Goal: Information Seeking & Learning: Find specific fact

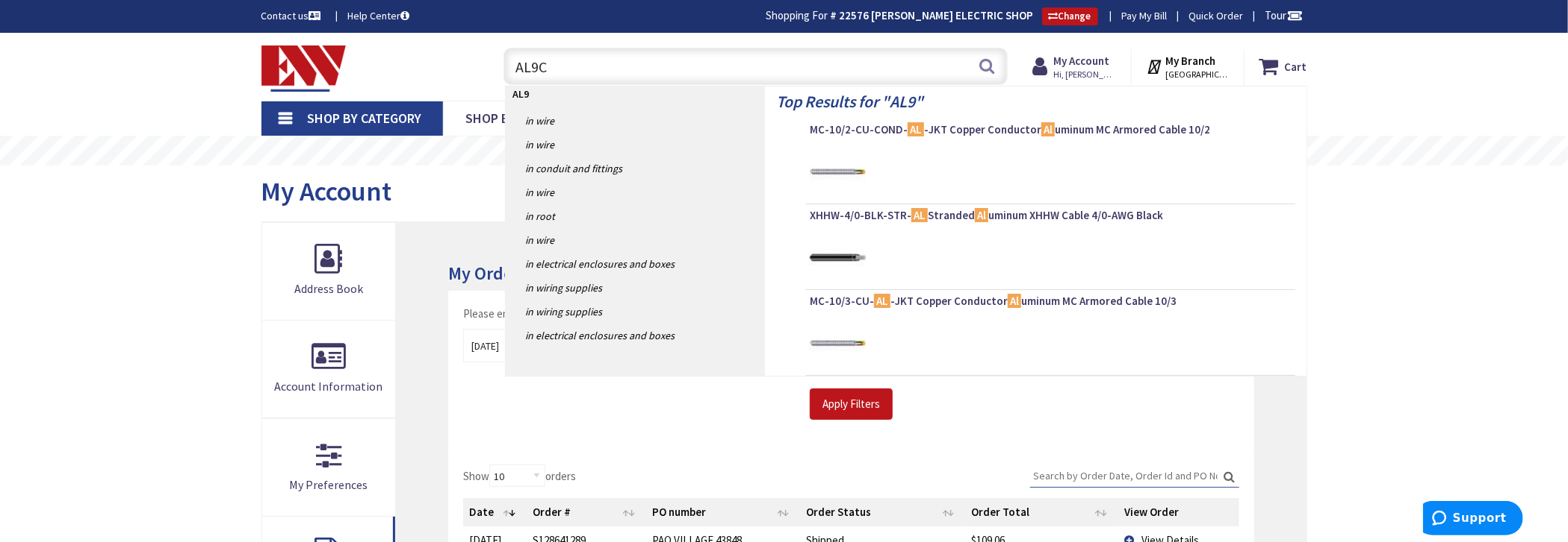
type input "AL9CU"
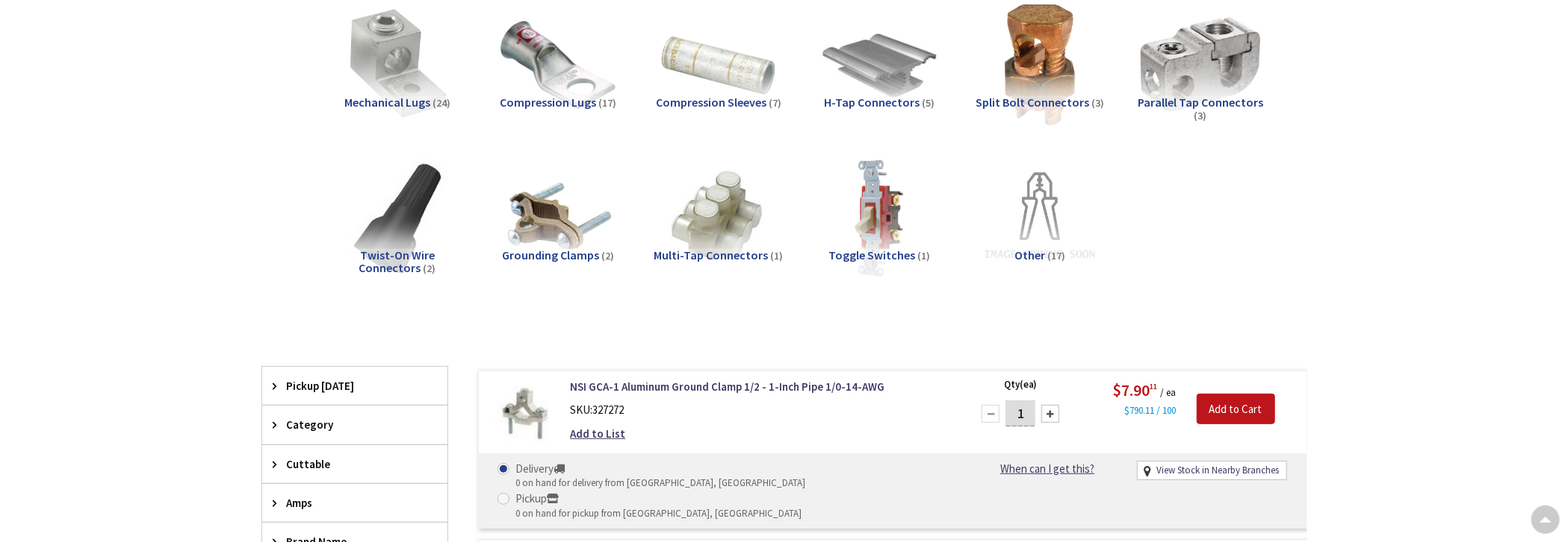
scroll to position [224, 0]
type input "[GEOGRAPHIC_DATA][PERSON_NAME], [GEOGRAPHIC_DATA]"
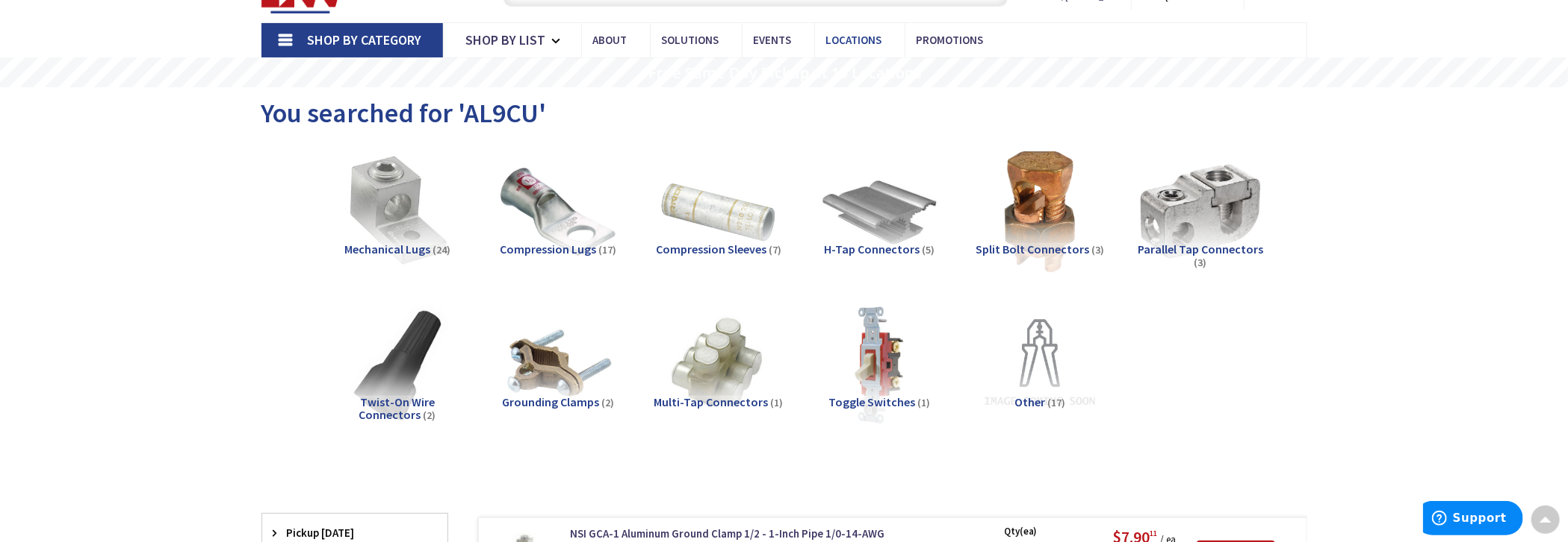
scroll to position [0, 0]
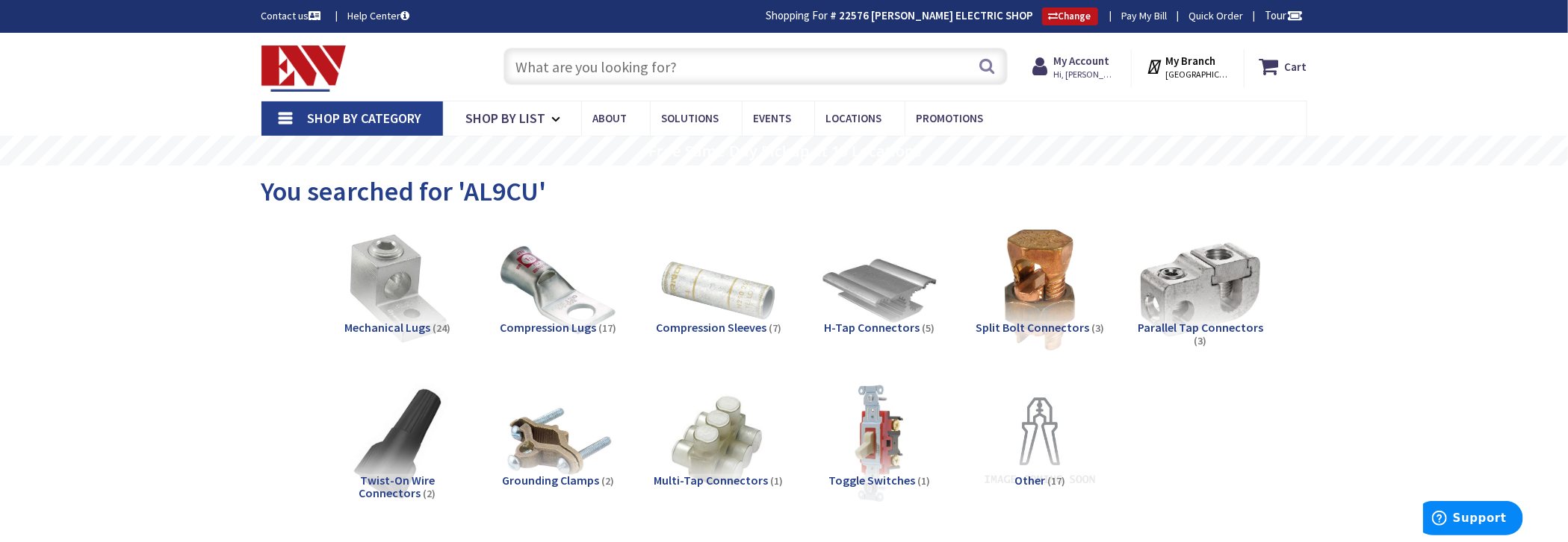
click at [716, 59] on input "text" at bounding box center [755, 66] width 504 height 38
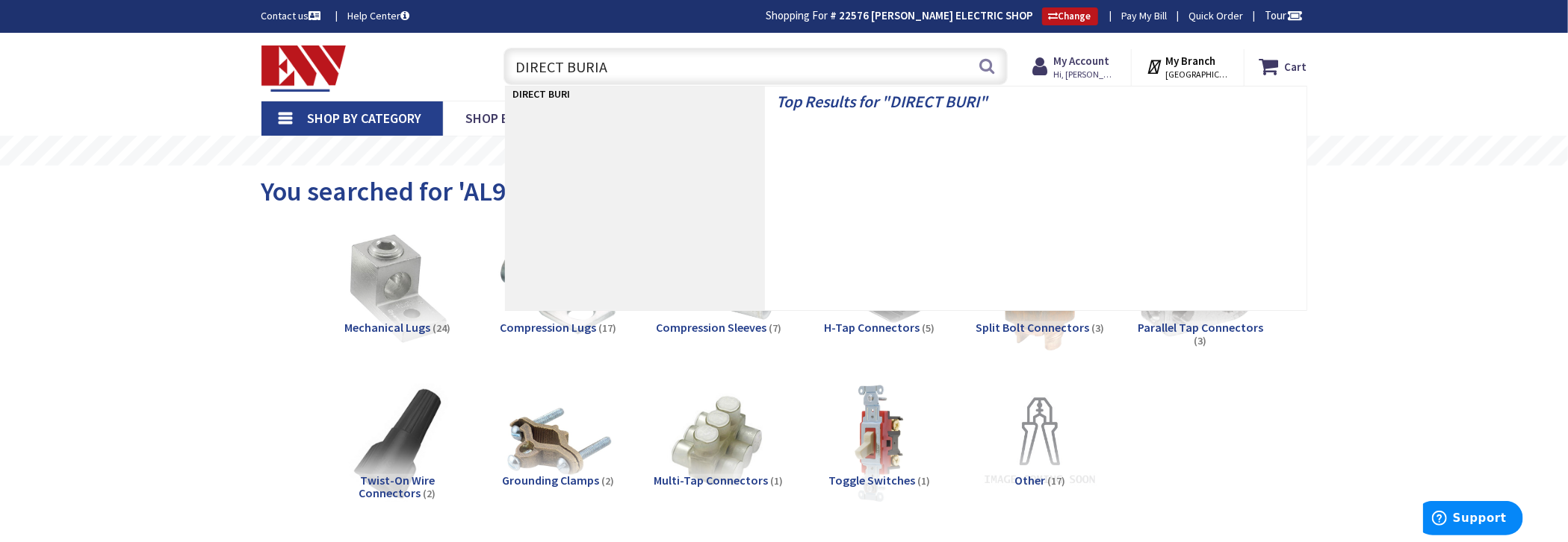
type input "DIRECT BURIAL"
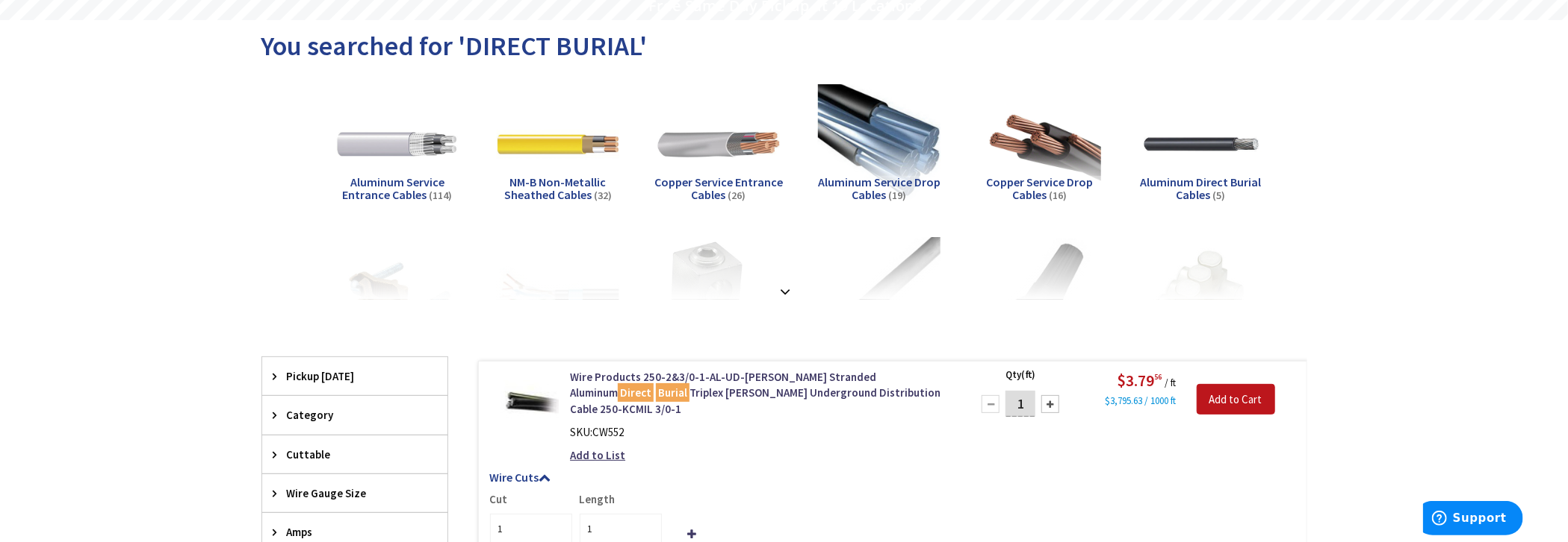
scroll to position [149, 0]
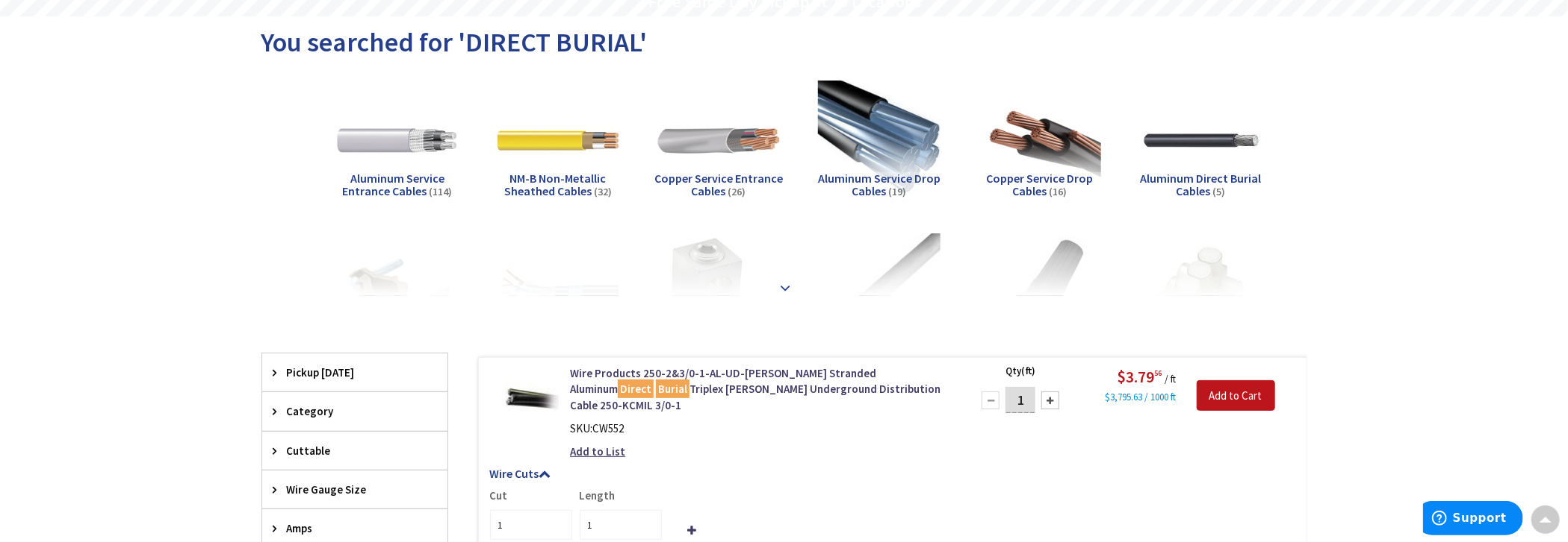
click at [781, 269] on div at bounding box center [784, 255] width 971 height 82
click at [785, 281] on strong at bounding box center [786, 281] width 18 height 17
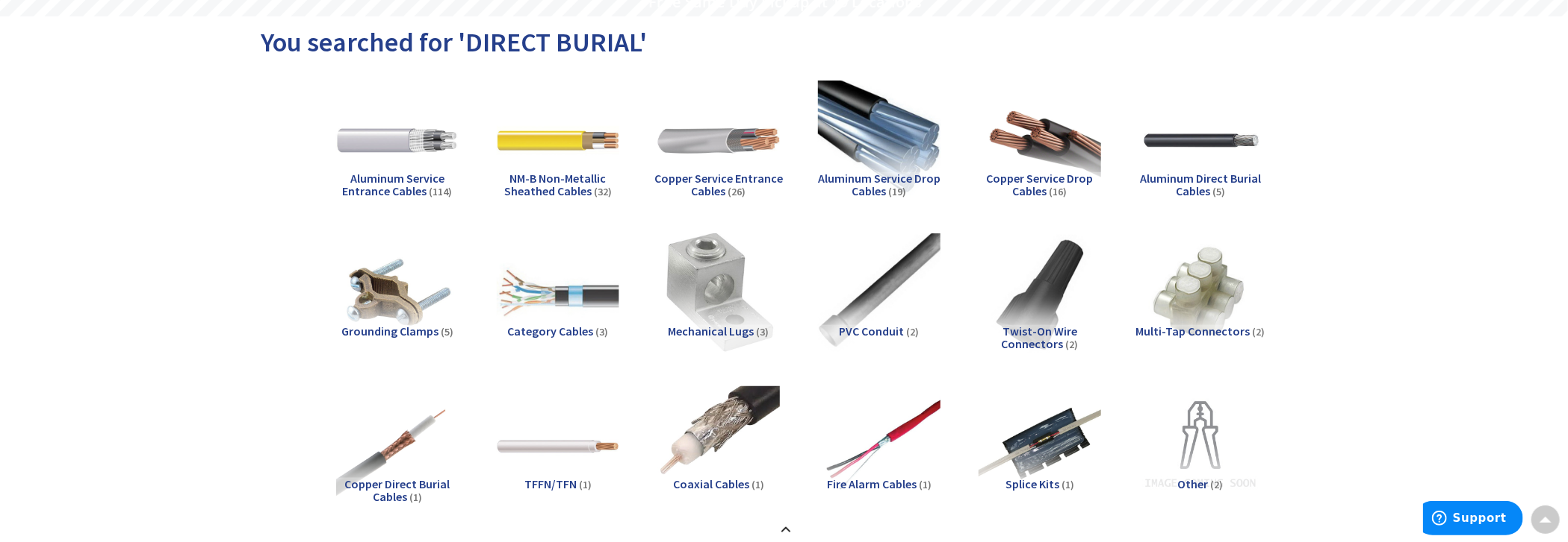
click at [755, 297] on img at bounding box center [718, 294] width 136 height 136
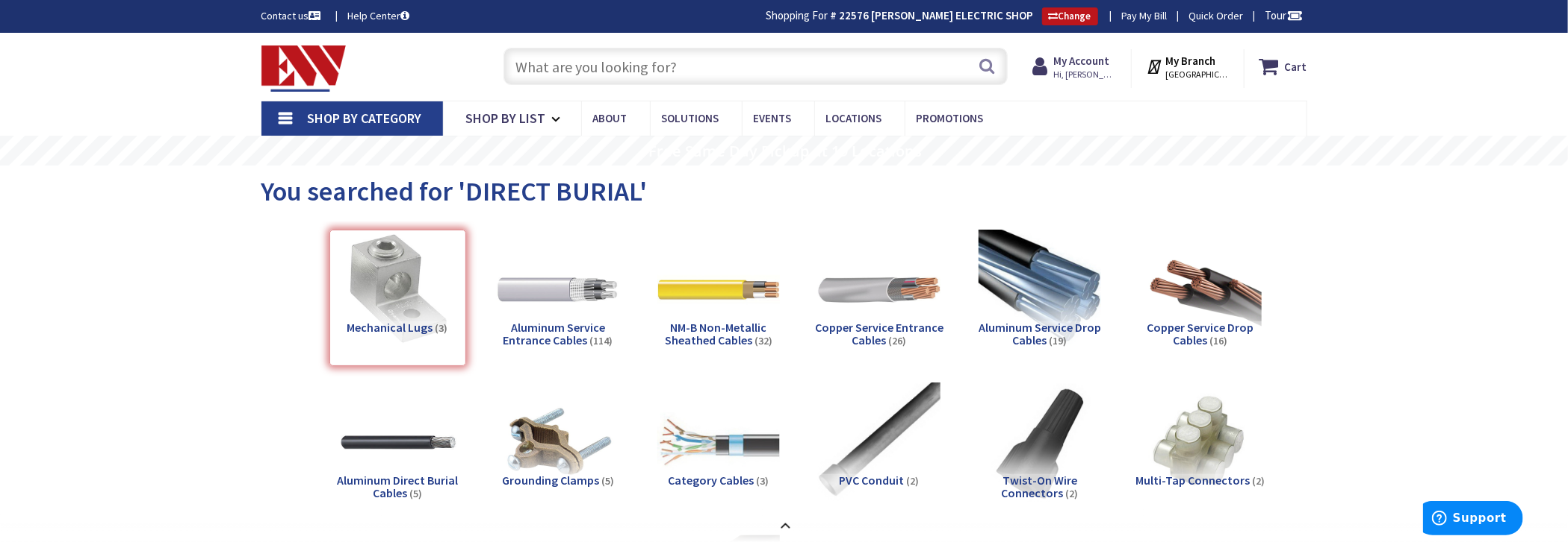
scroll to position [0, 0]
click at [622, 67] on input "text" at bounding box center [755, 66] width 504 height 38
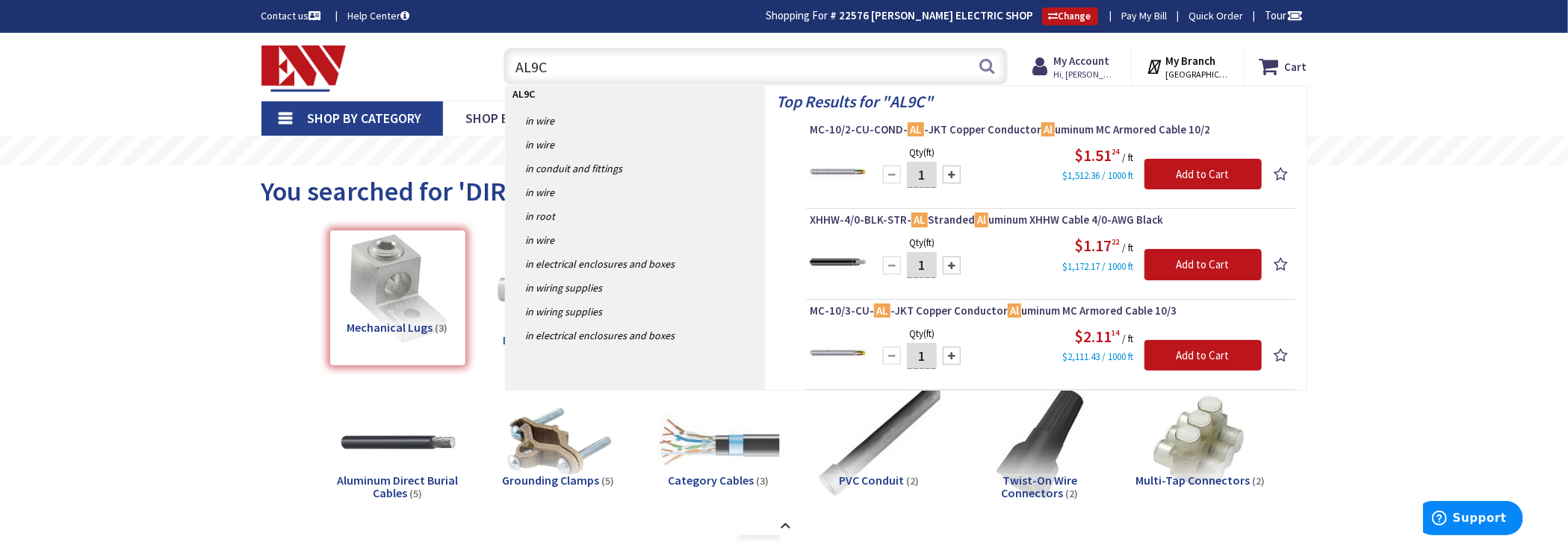
type input "AL9CU"
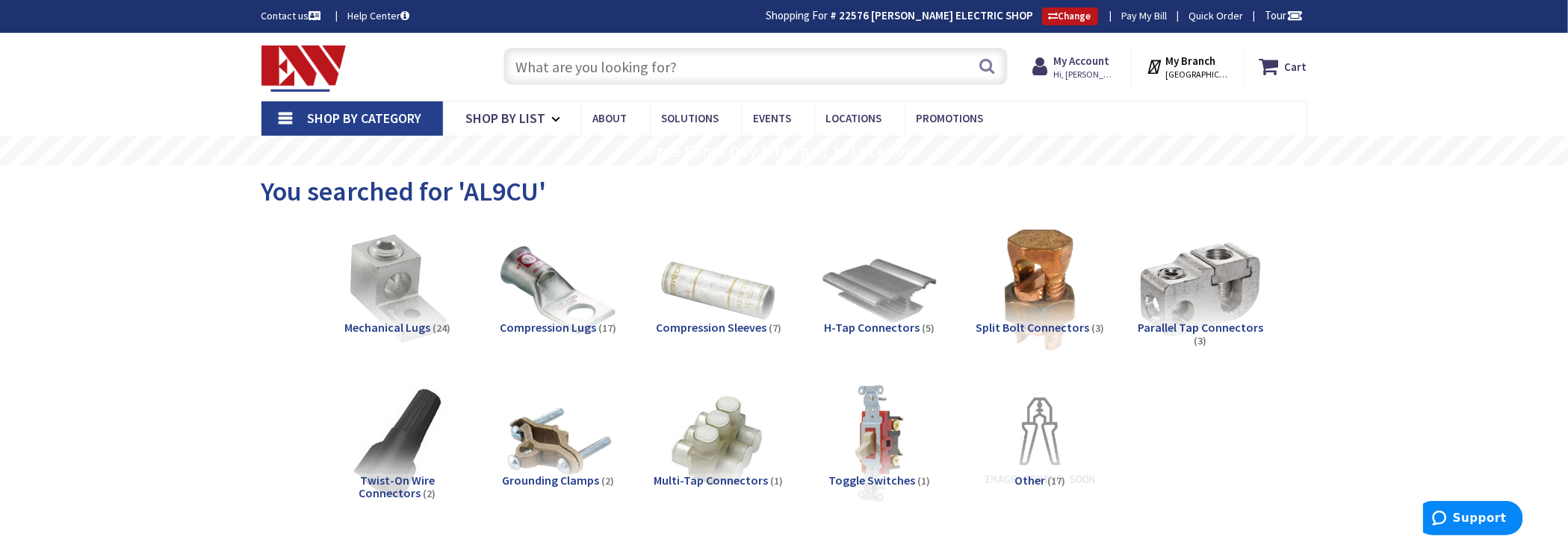
click at [670, 71] on input "text" at bounding box center [755, 66] width 504 height 38
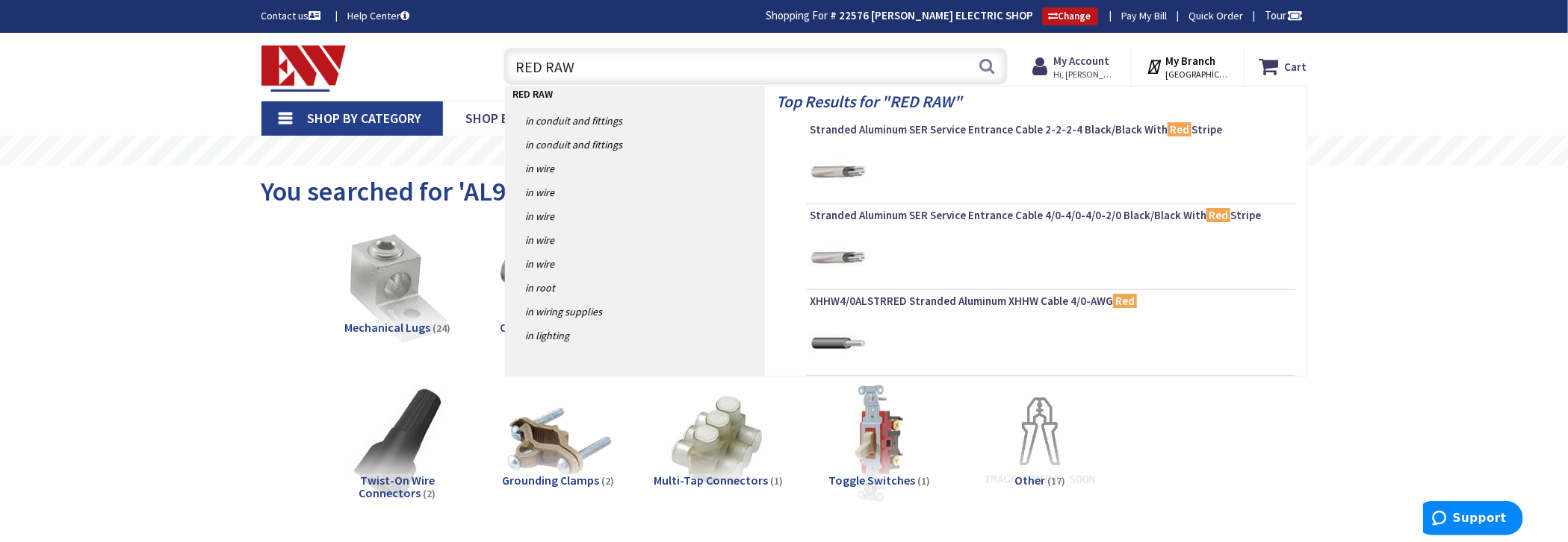
type input "RED RAWL"
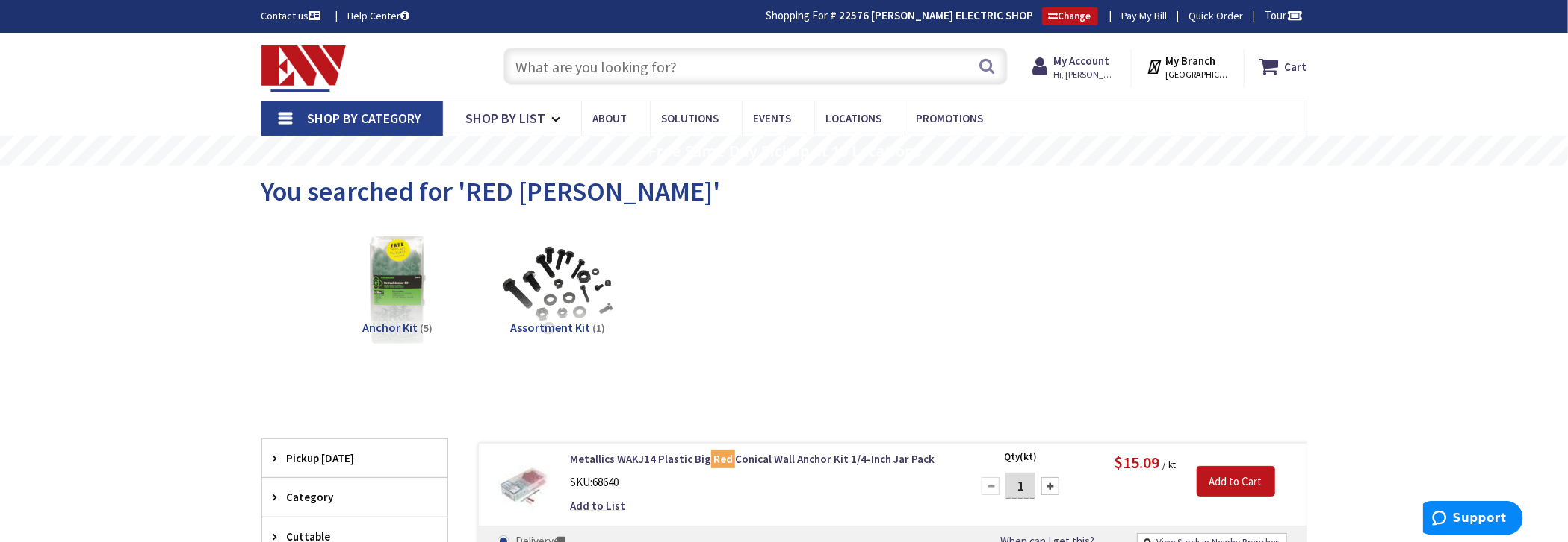
click at [667, 63] on input "text" at bounding box center [755, 66] width 504 height 38
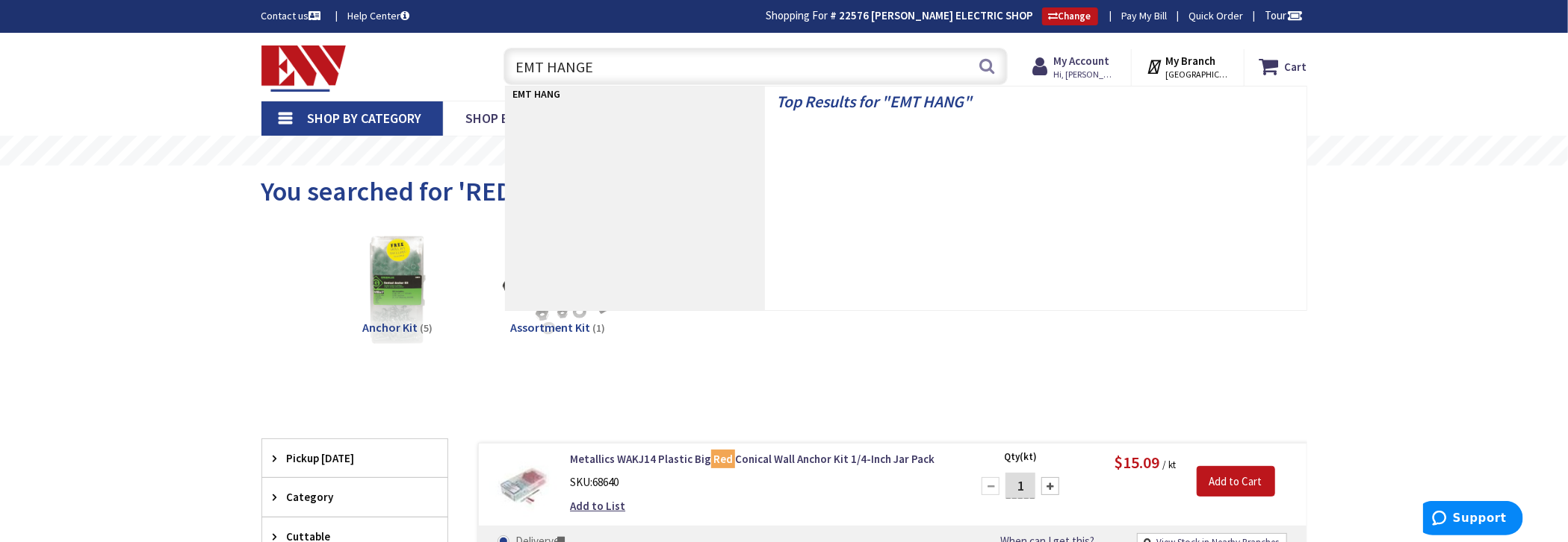
type input "EMT HANGER"
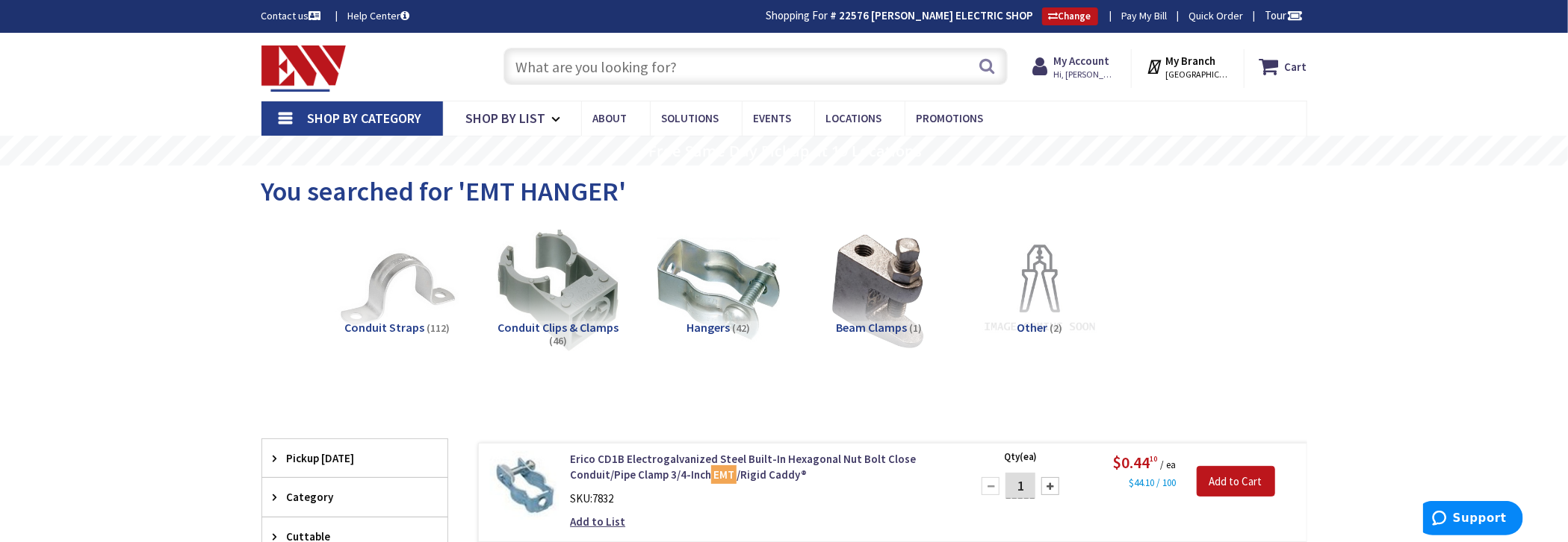
click at [595, 62] on input "text" at bounding box center [755, 66] width 504 height 38
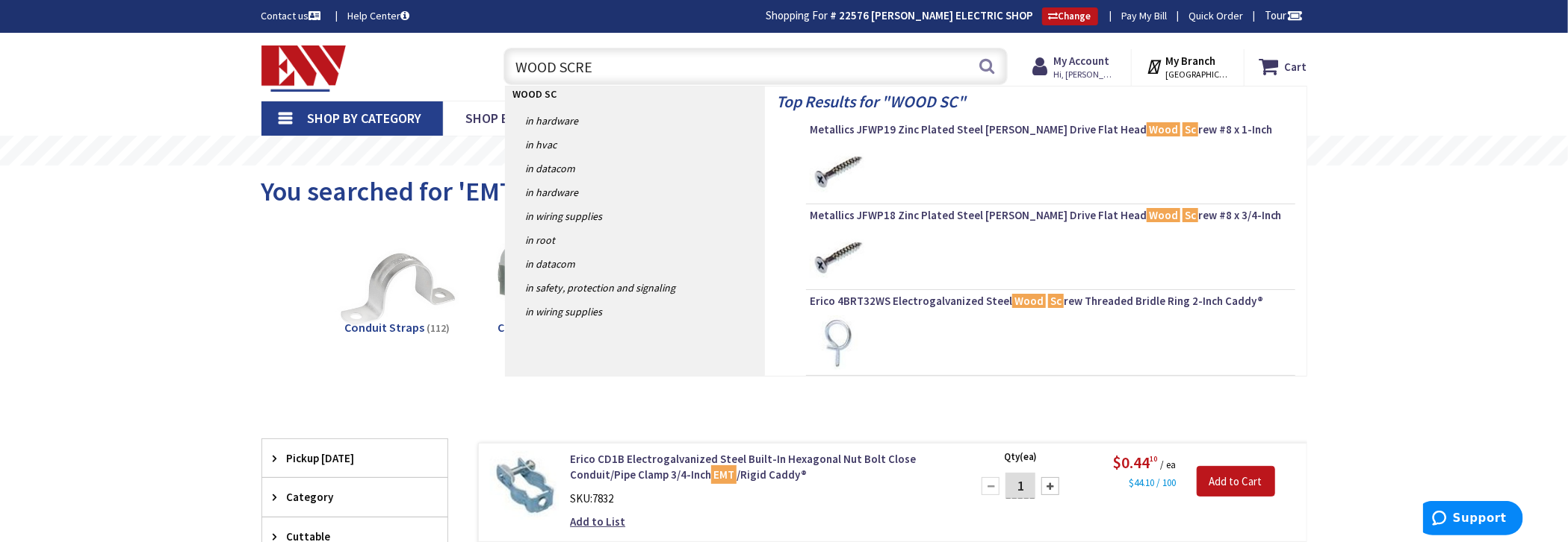
type input "WOOD SCREW"
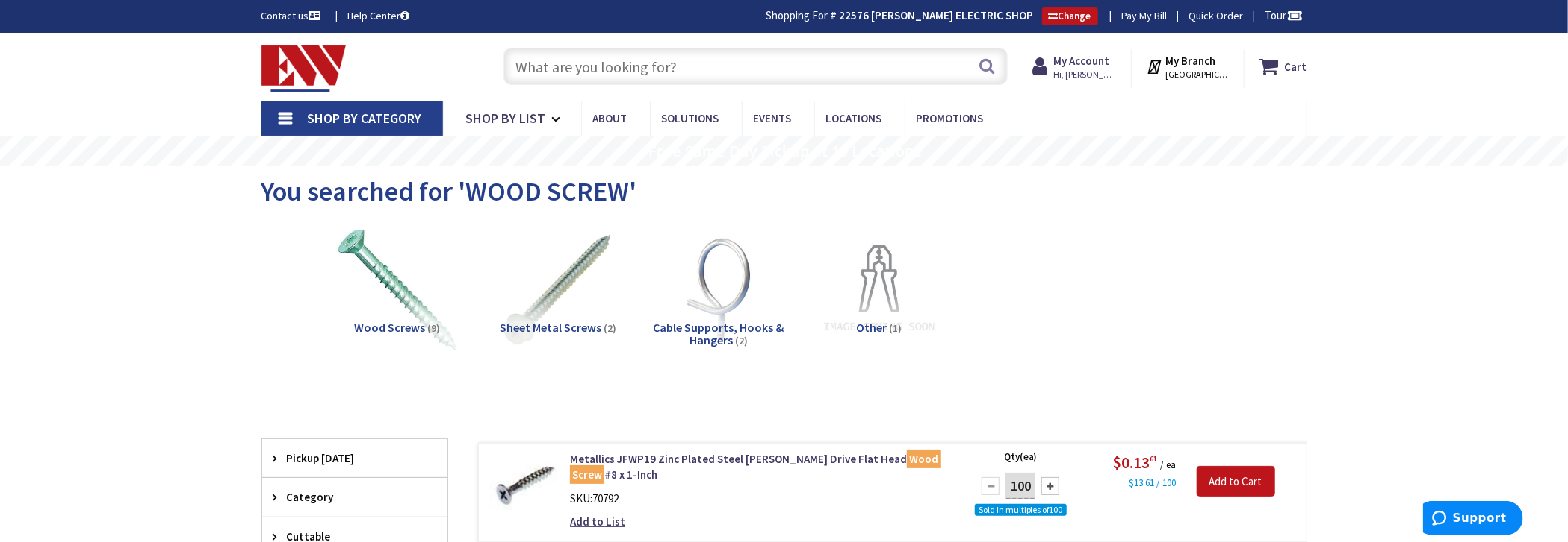
click at [616, 65] on input "text" at bounding box center [755, 66] width 504 height 38
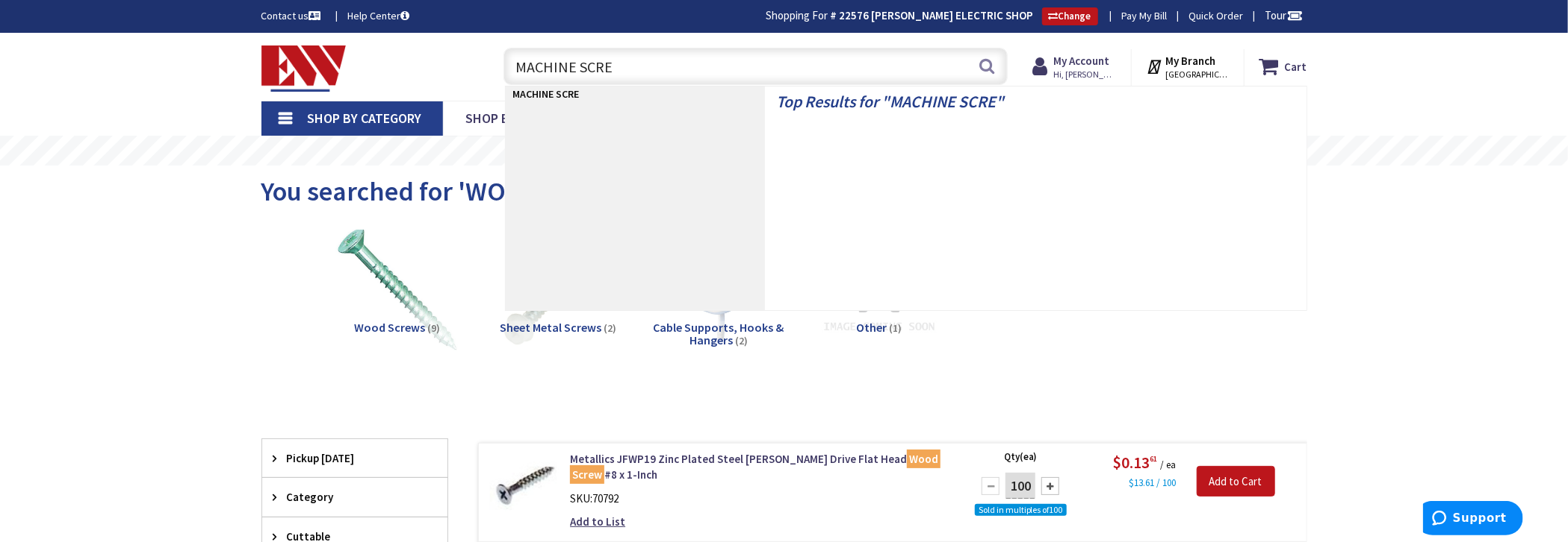
type input "MACHINE SCREW"
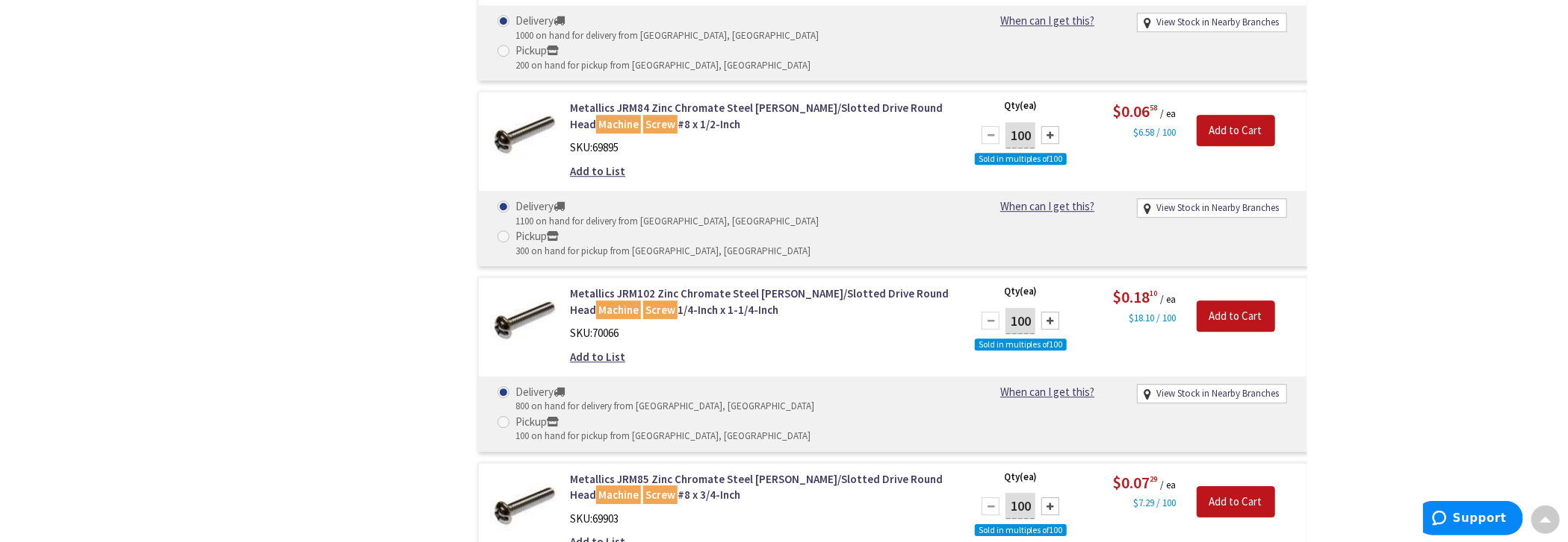
scroll to position [2461, 0]
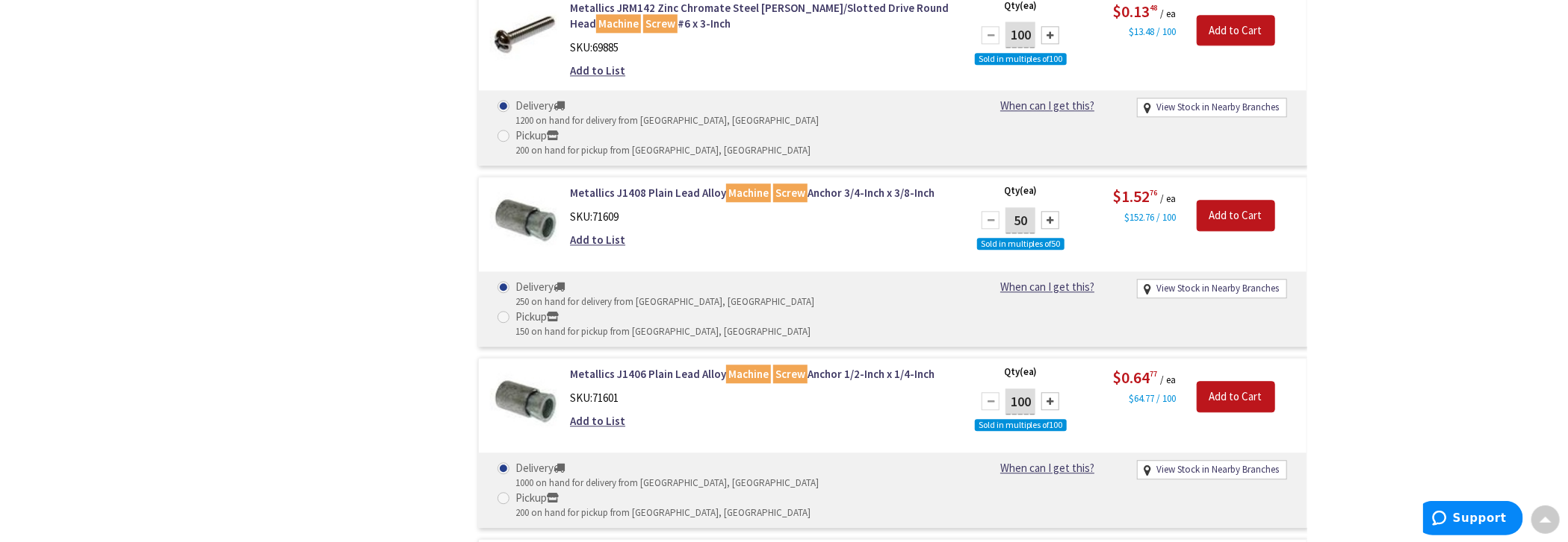
drag, startPoint x: 1322, startPoint y: 290, endPoint x: 219, endPoint y: 185, distance: 1108.0
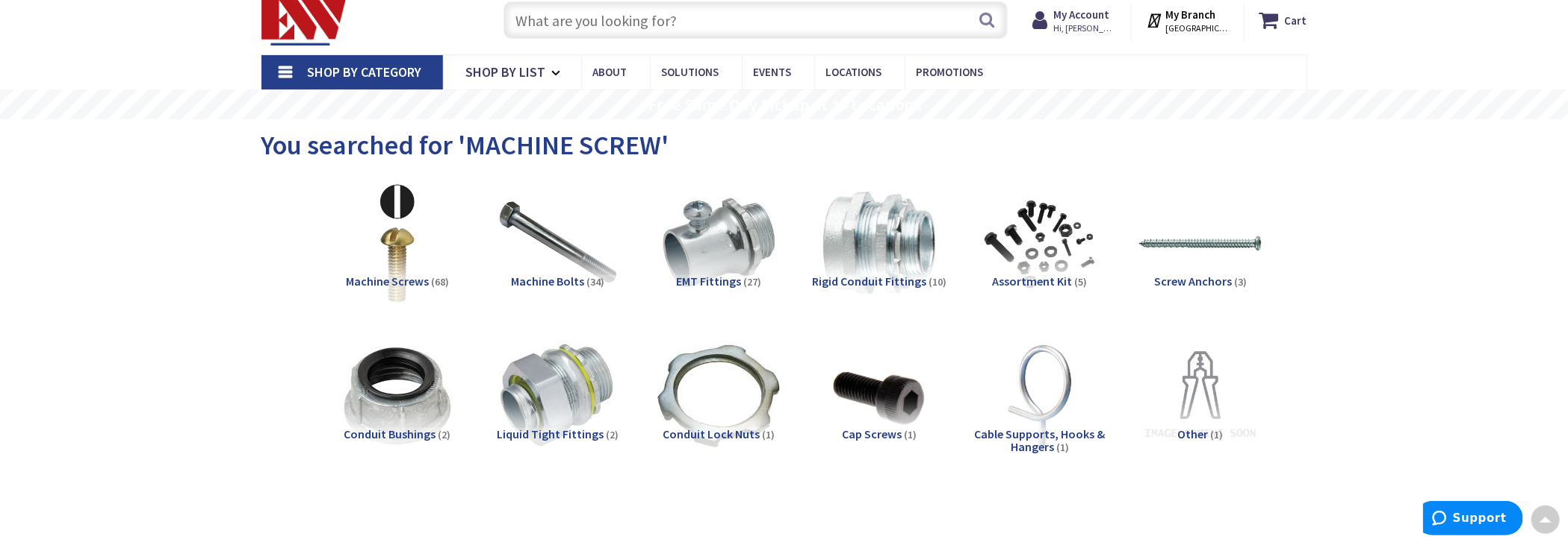
scroll to position [0, 0]
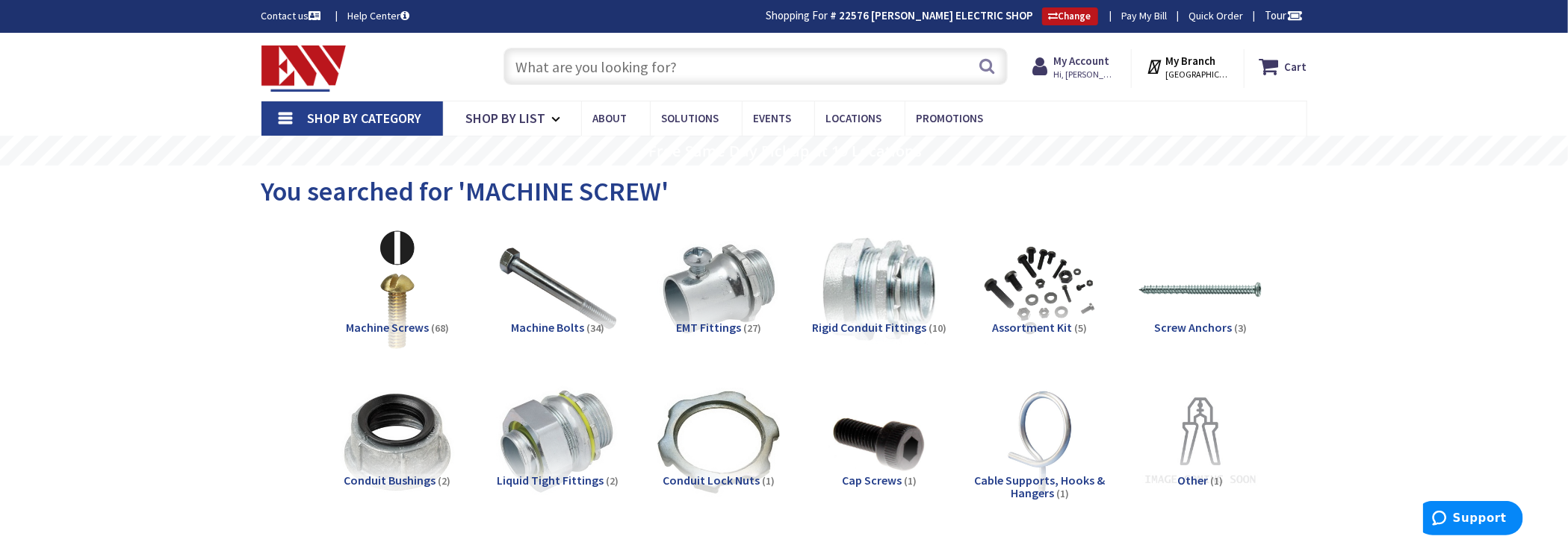
click at [612, 67] on input "text" at bounding box center [755, 66] width 504 height 38
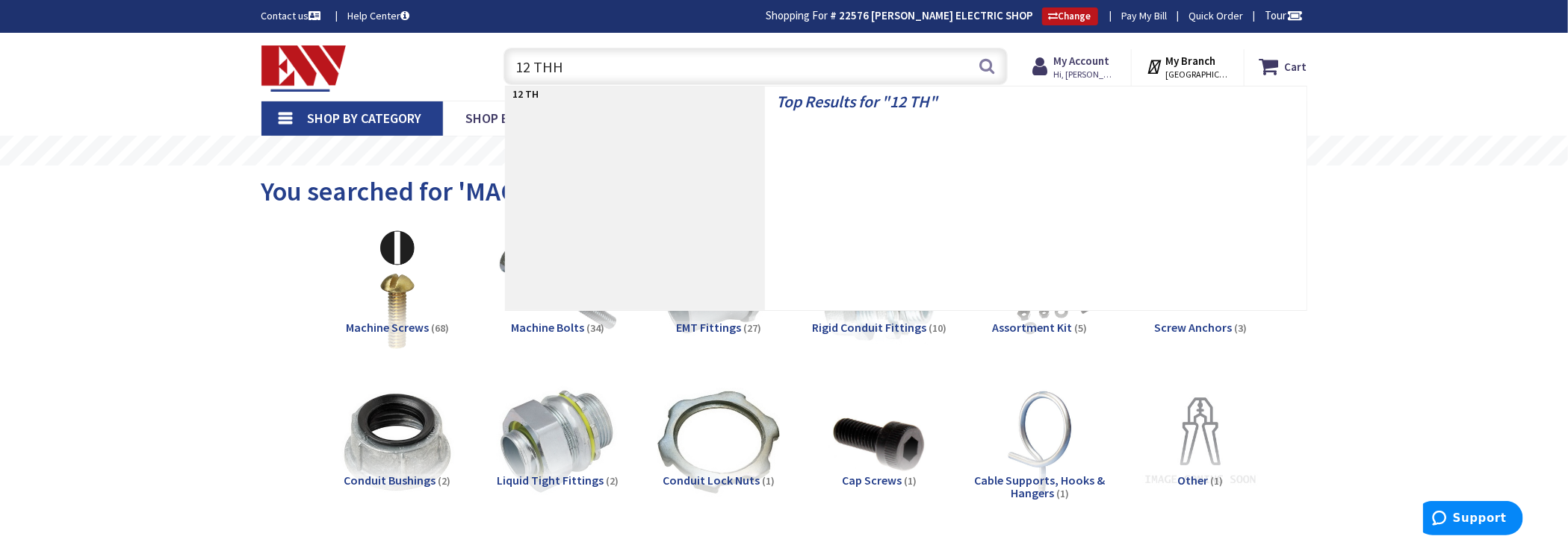
type input "12 THHN"
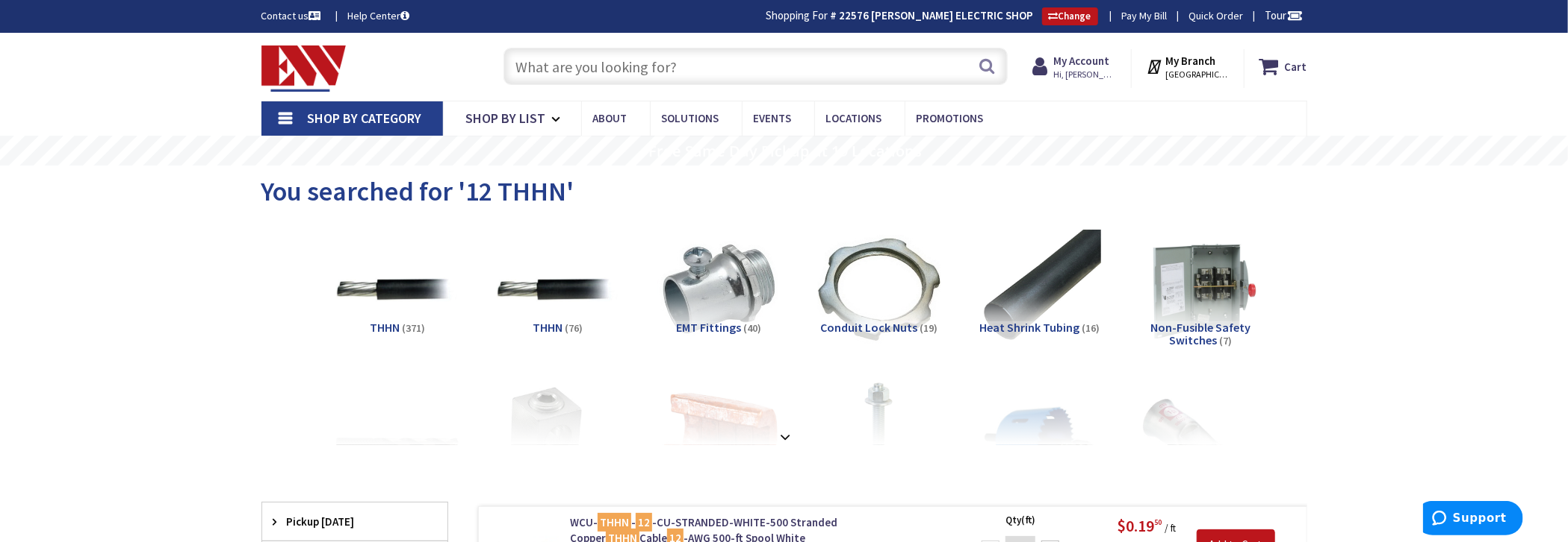
click at [799, 72] on input "text" at bounding box center [755, 66] width 504 height 38
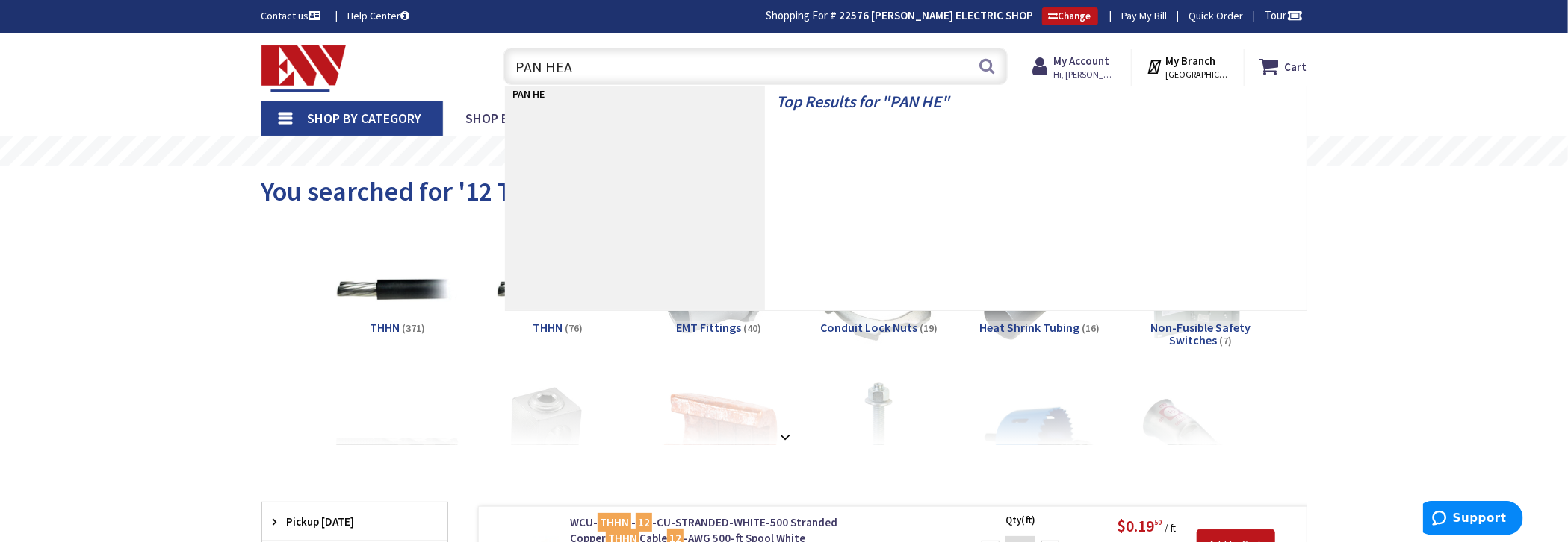
type input "PAN HEAD"
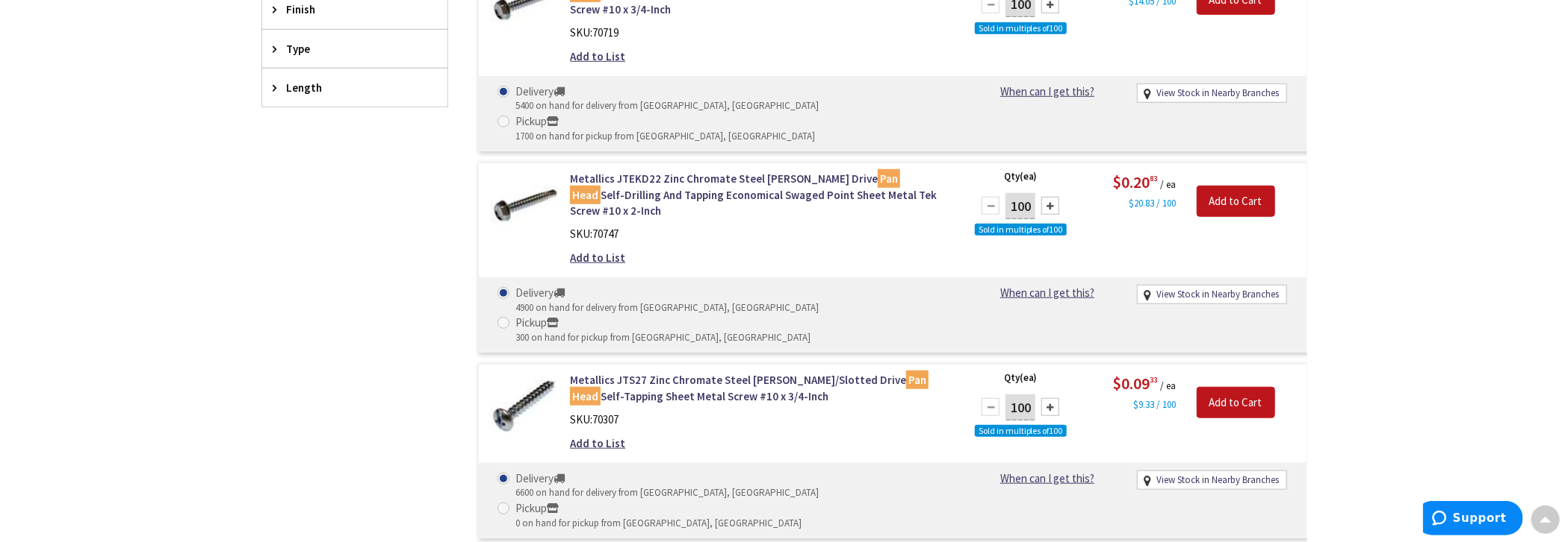
scroll to position [748, 0]
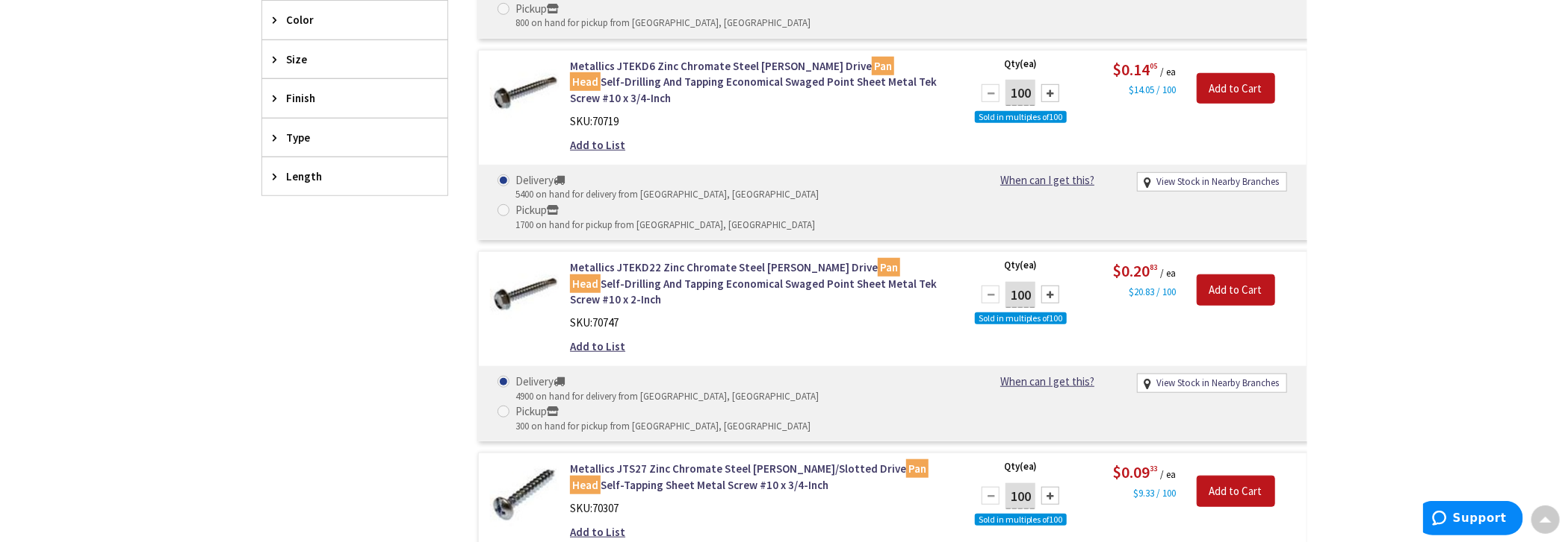
drag, startPoint x: 595, startPoint y: 123, endPoint x: 1493, endPoint y: 50, distance: 901.0
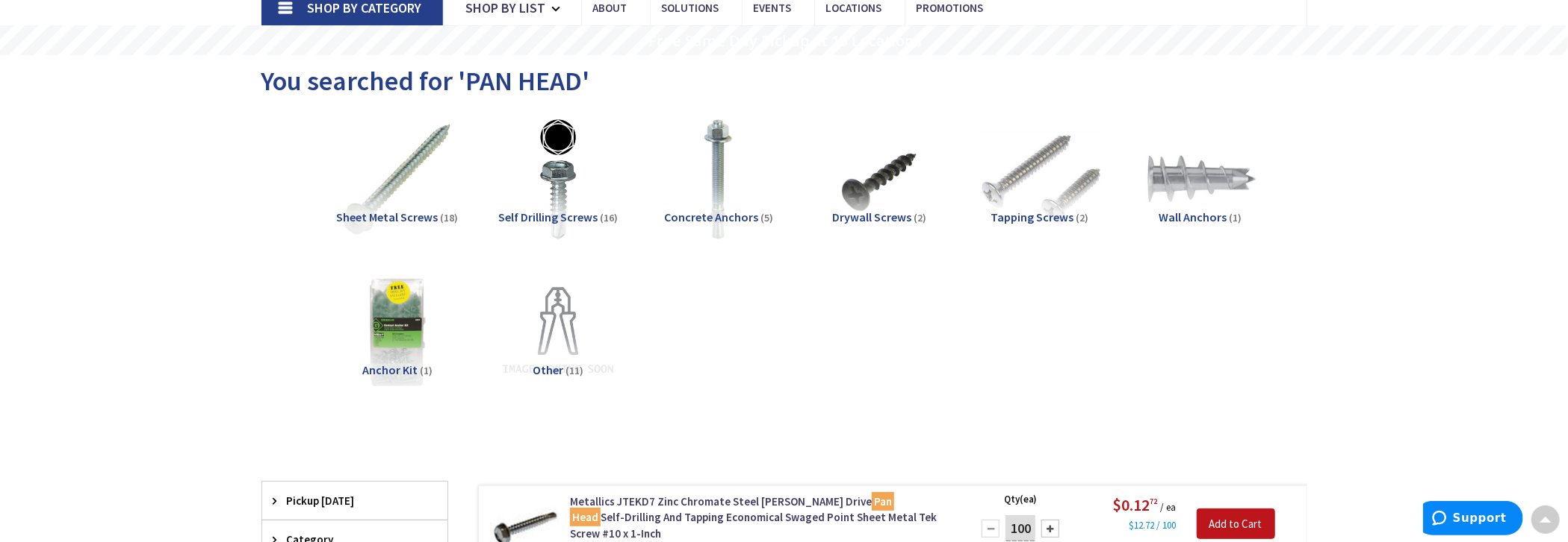
scroll to position [0, 0]
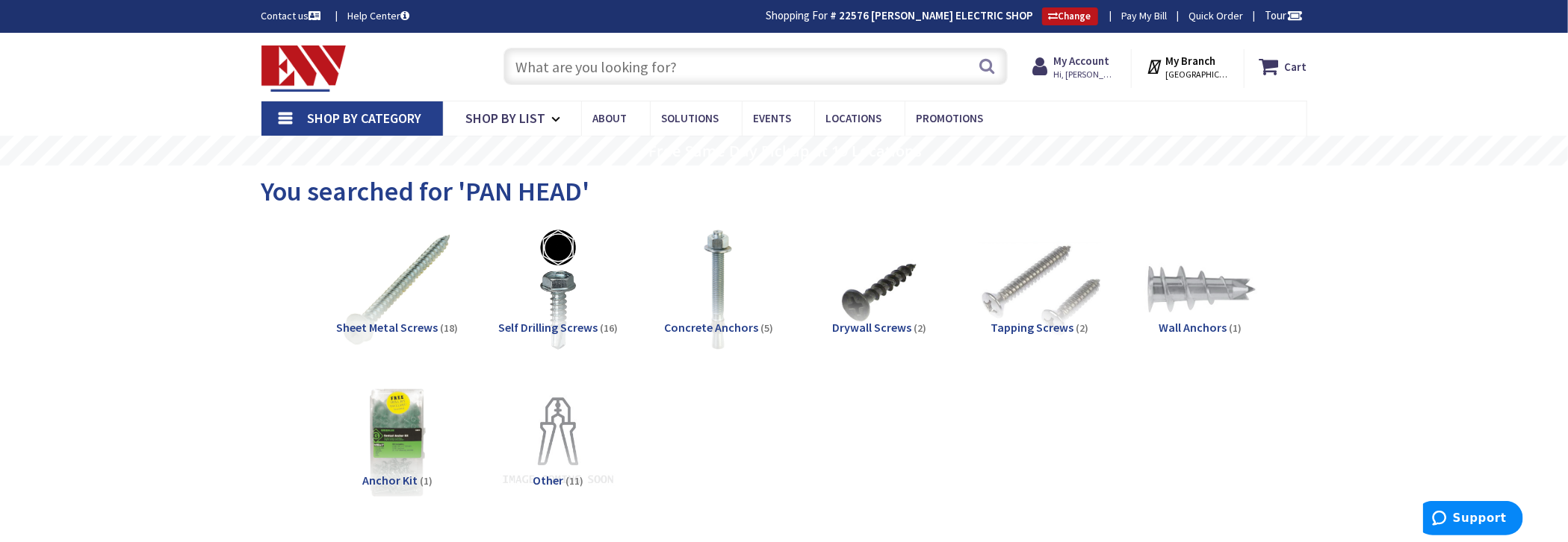
click at [771, 66] on input "text" at bounding box center [755, 66] width 504 height 38
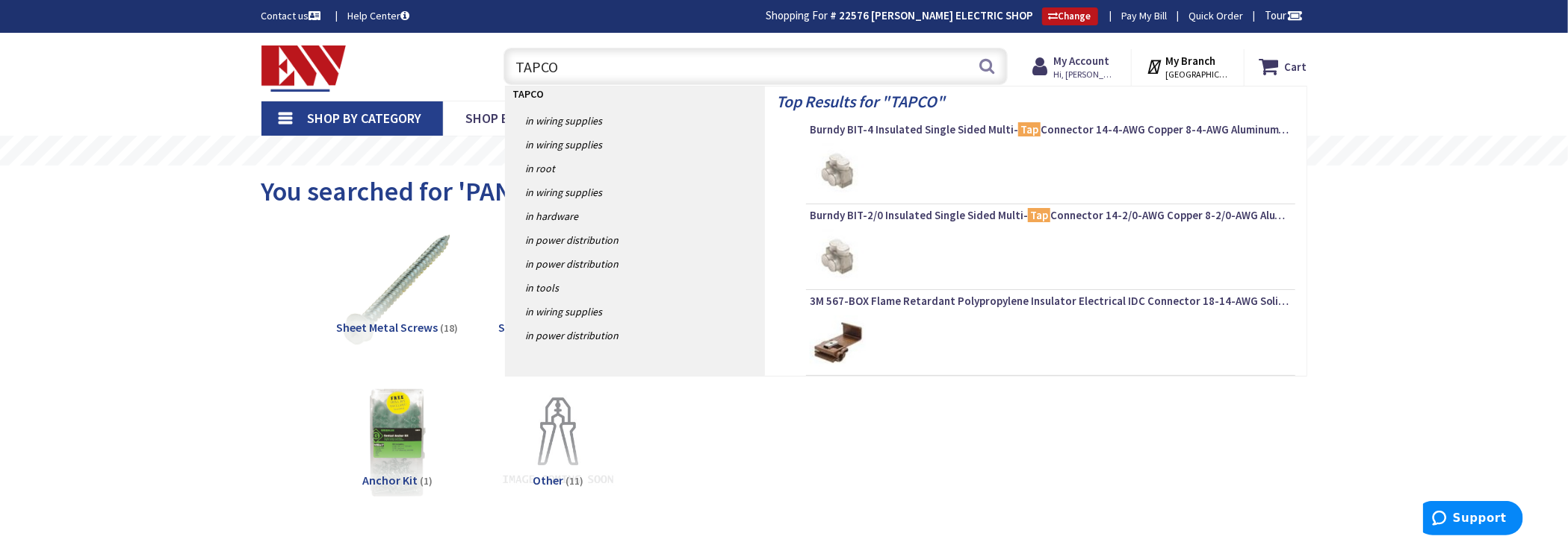
type input "TAPCON"
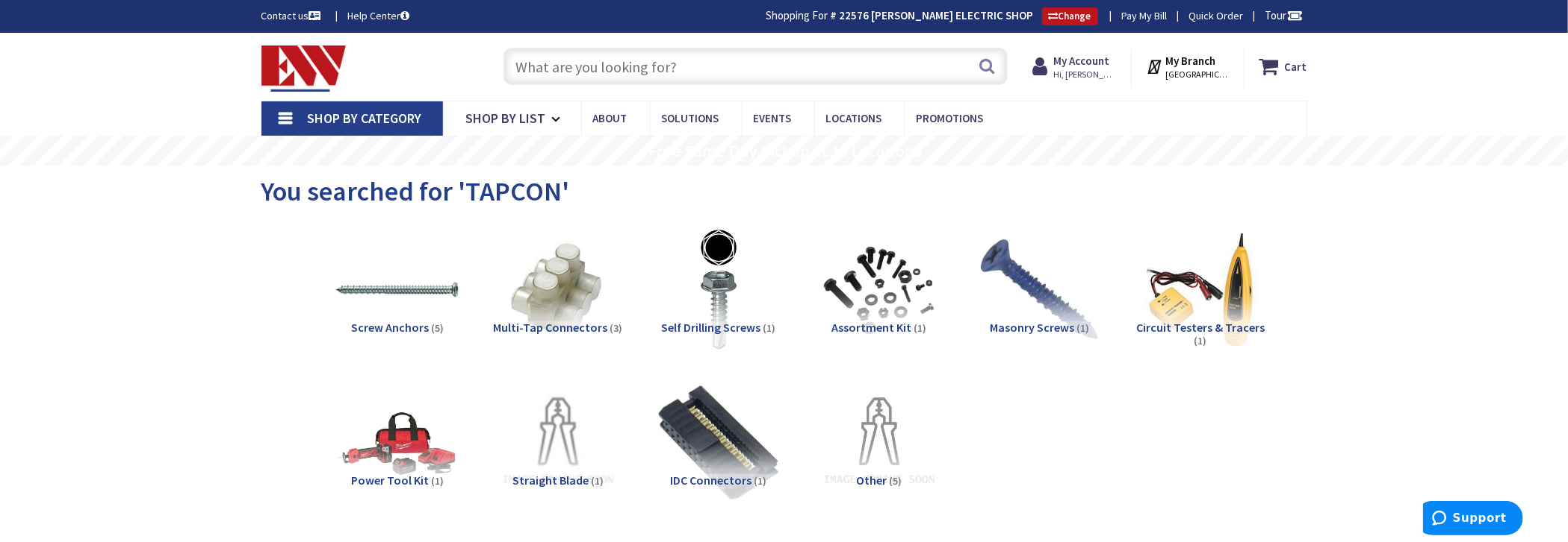
click at [754, 66] on input "text" at bounding box center [755, 66] width 504 height 38
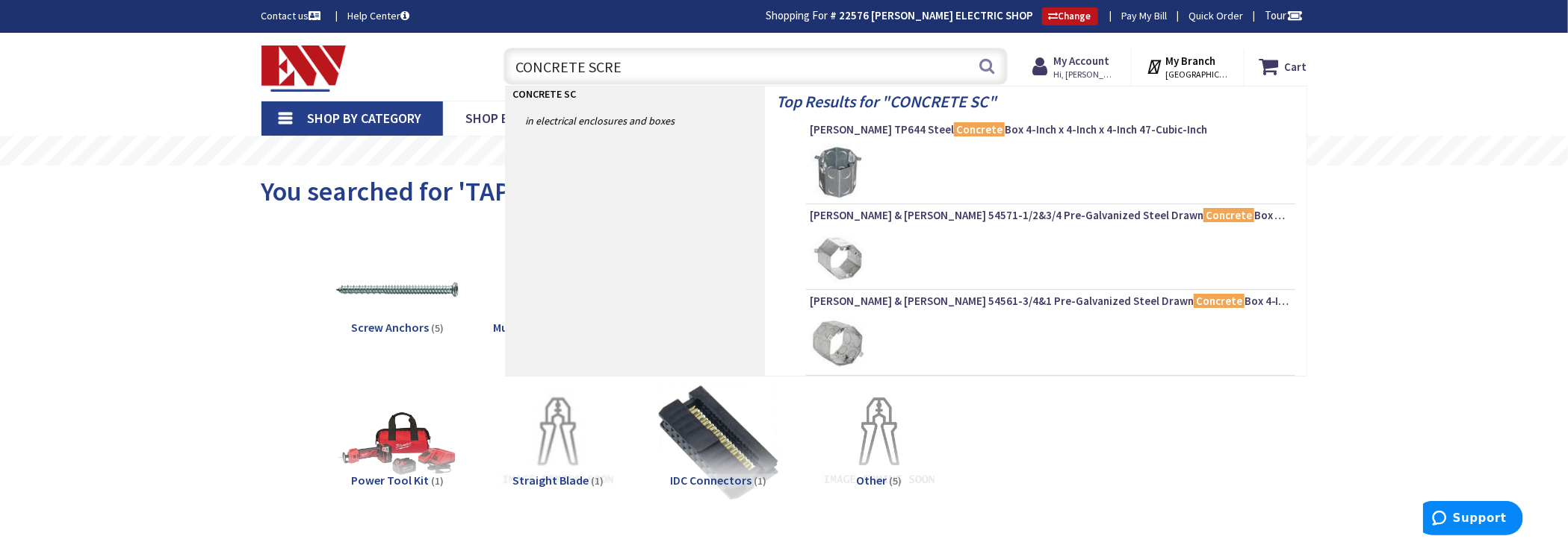
type input "CONCRETE SCREW"
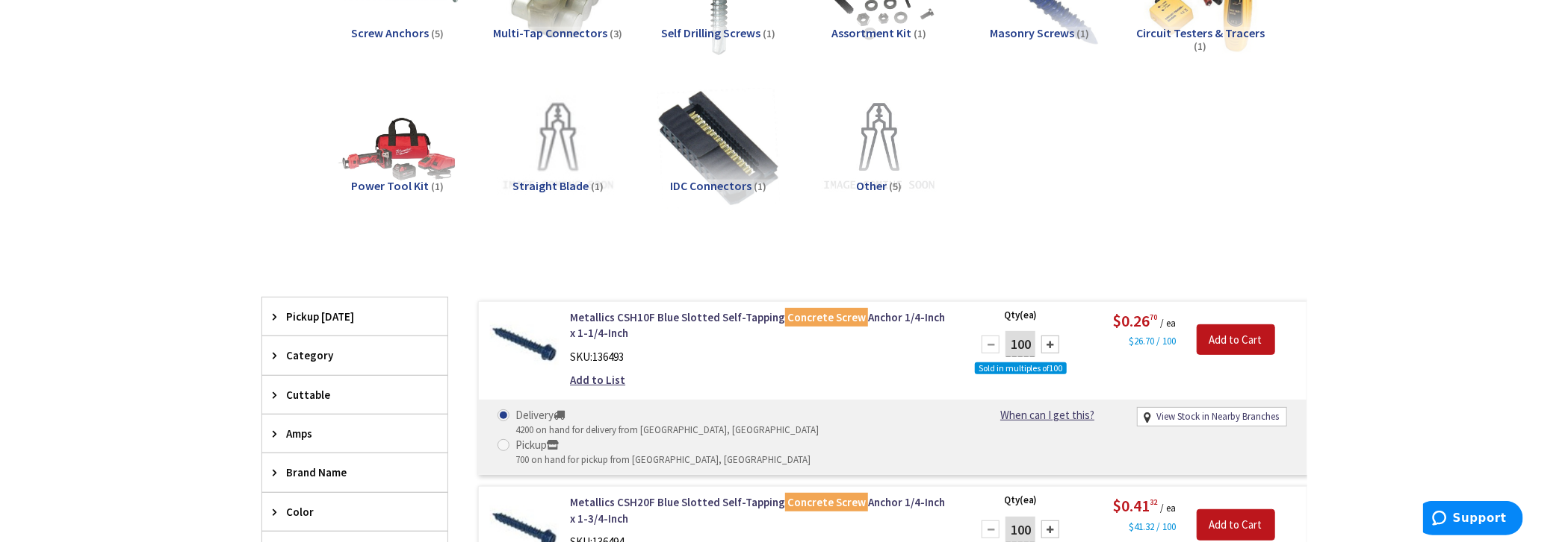
scroll to position [298, 0]
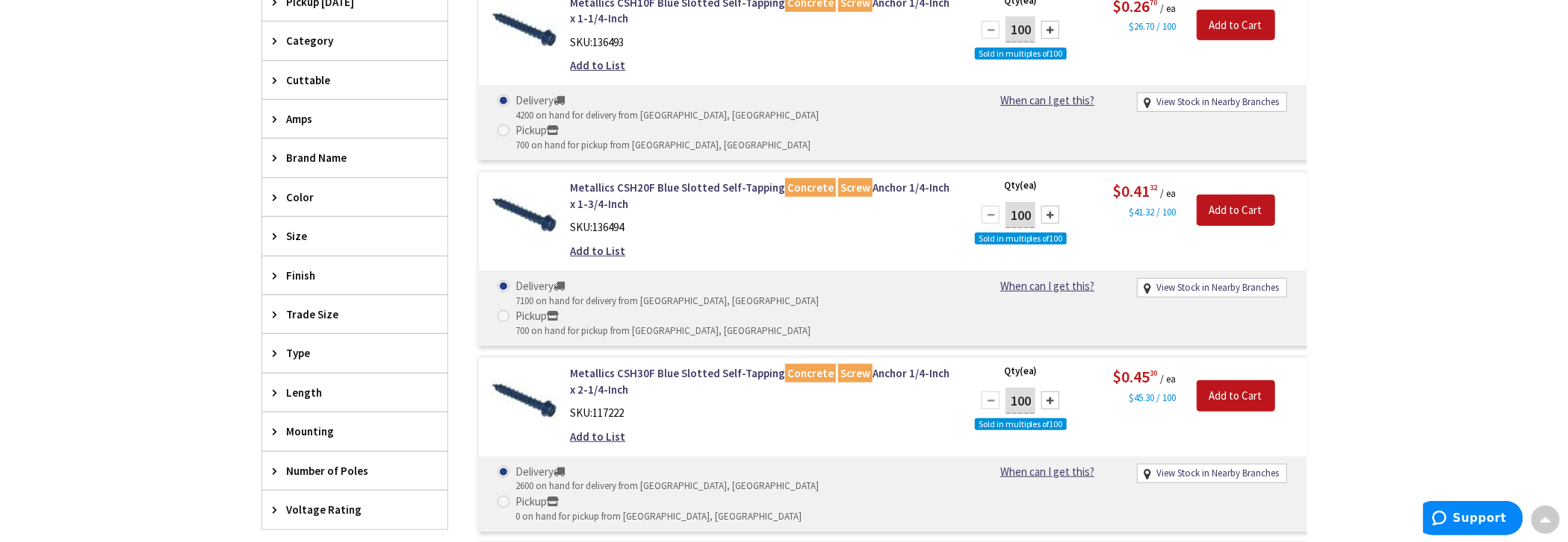
scroll to position [523, 0]
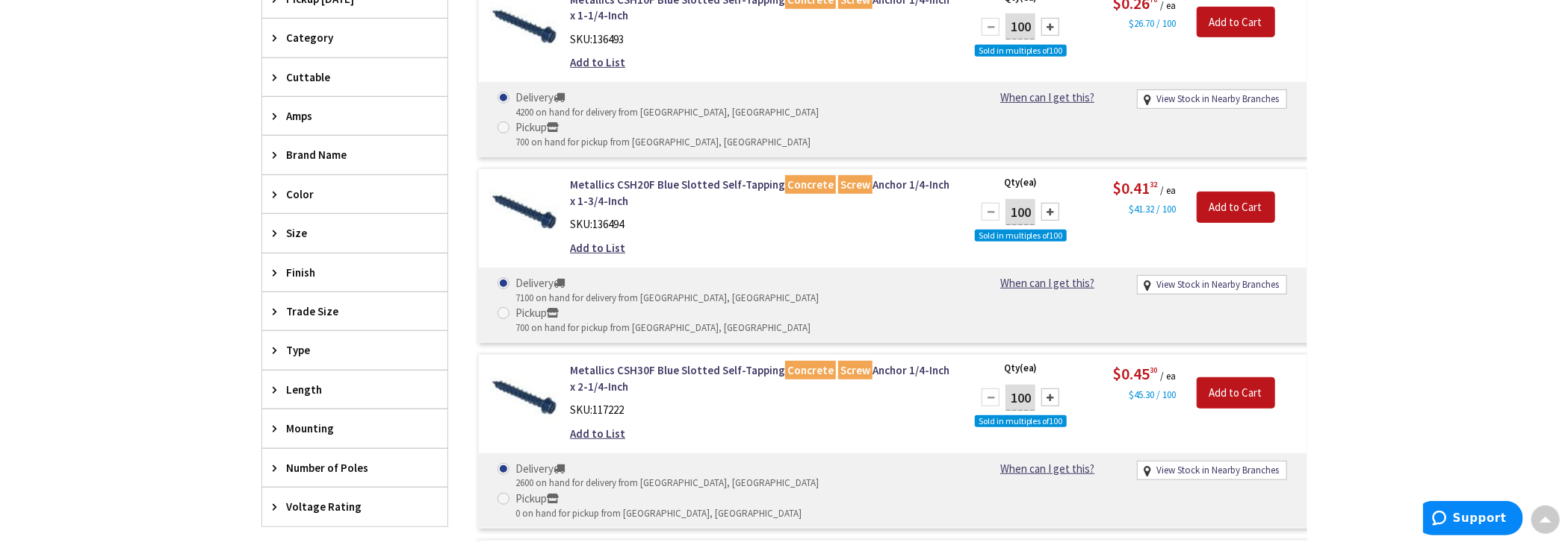
click at [304, 382] on span "Length" at bounding box center [347, 390] width 122 height 16
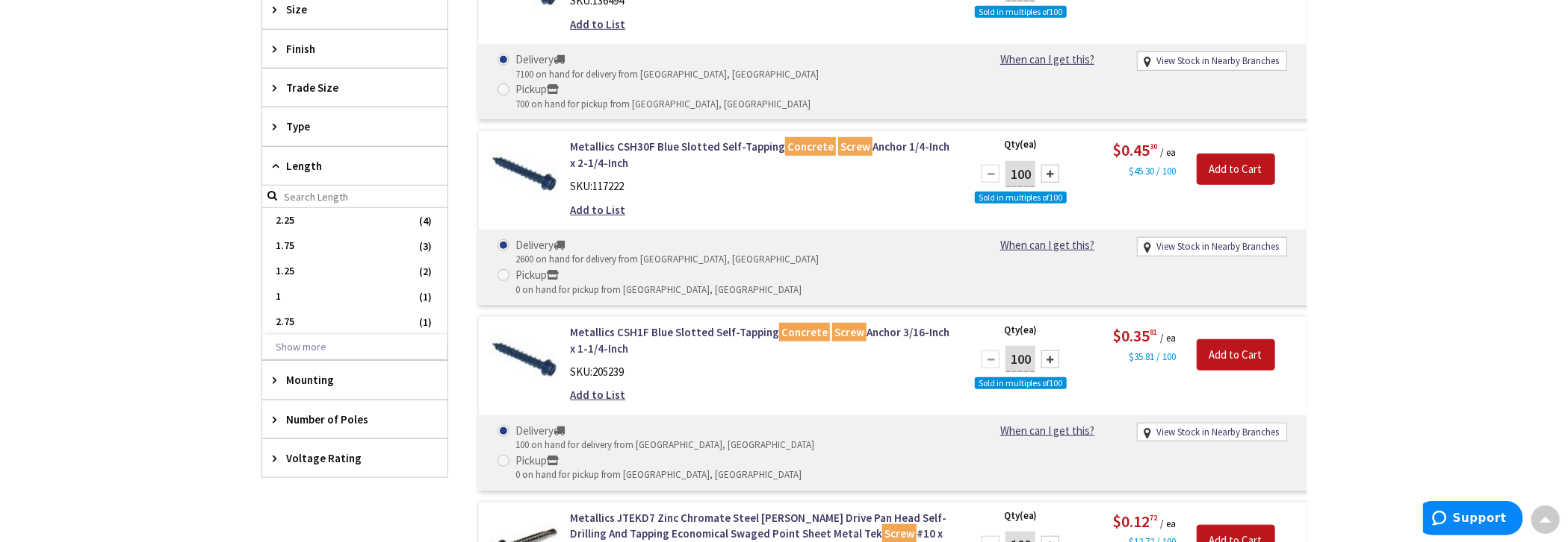
scroll to position [748, 0]
click at [312, 336] on button "Show more" at bounding box center [354, 347] width 185 height 26
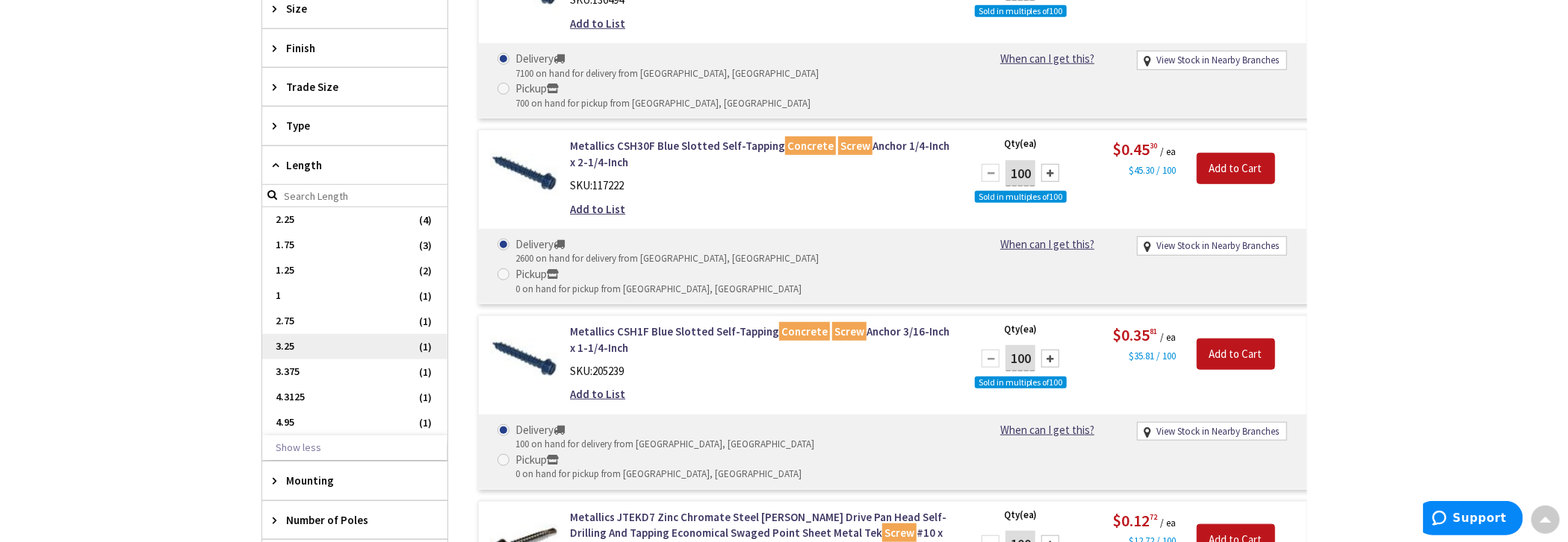
click at [312, 336] on span "3.25" at bounding box center [354, 347] width 185 height 26
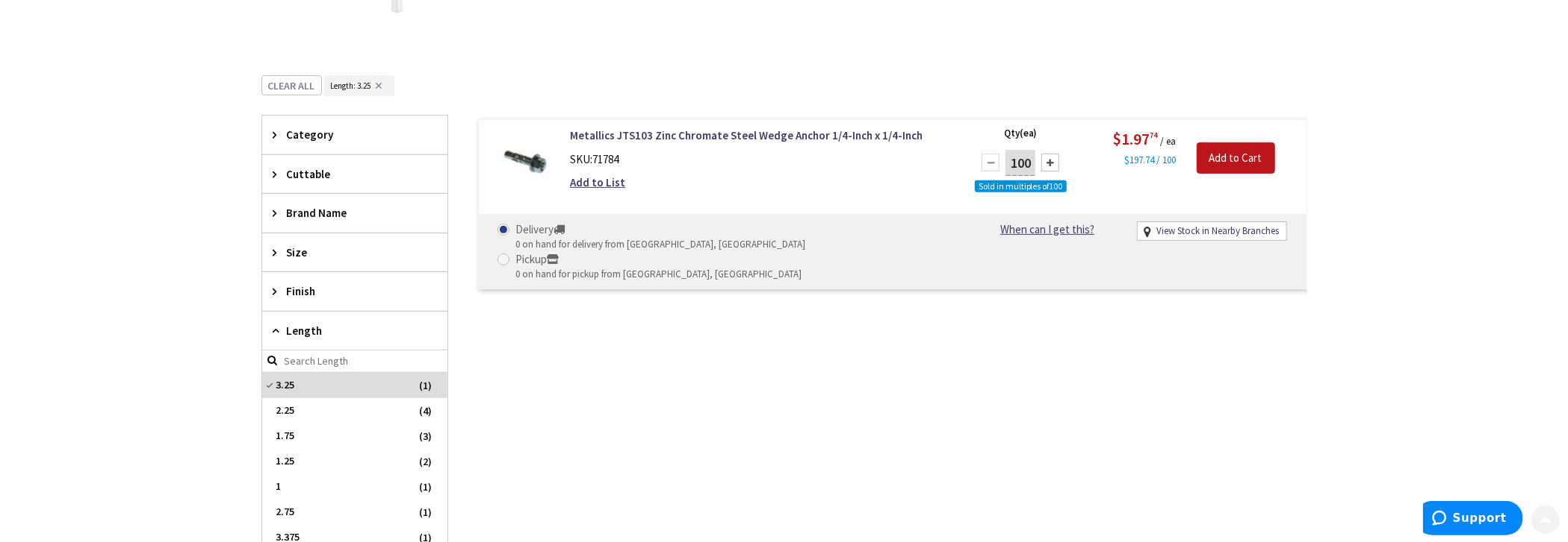
scroll to position [357, 0]
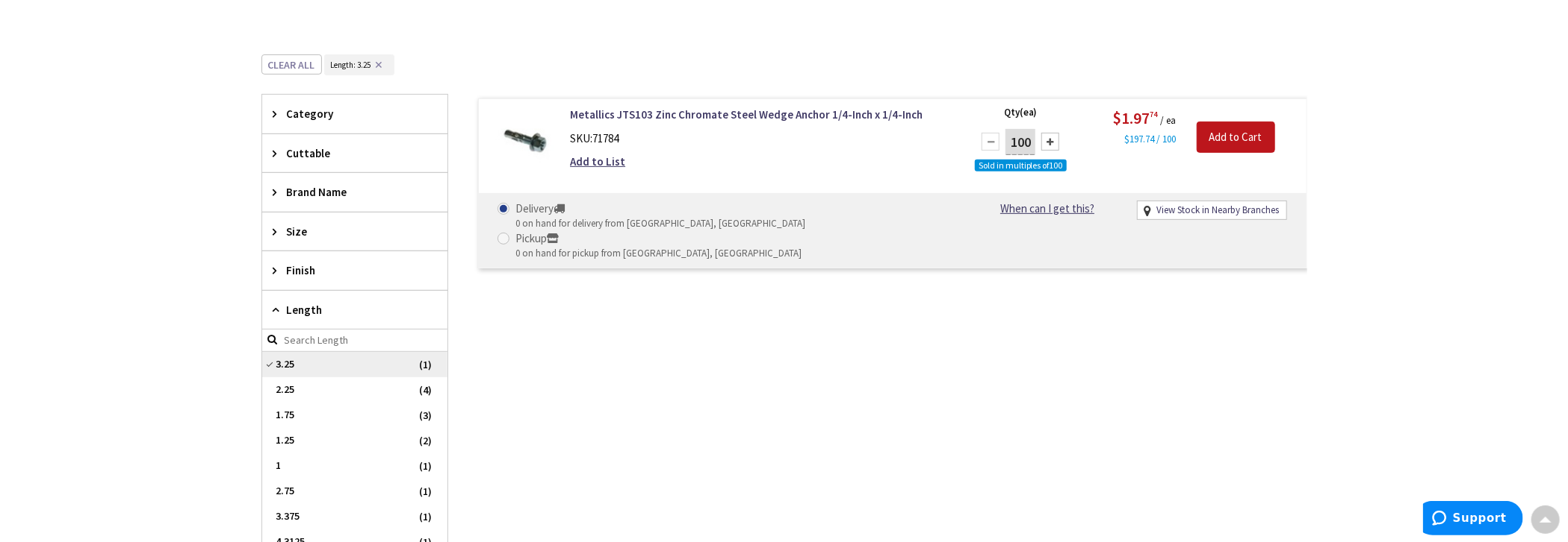
click at [323, 353] on span "3.25" at bounding box center [354, 365] width 185 height 26
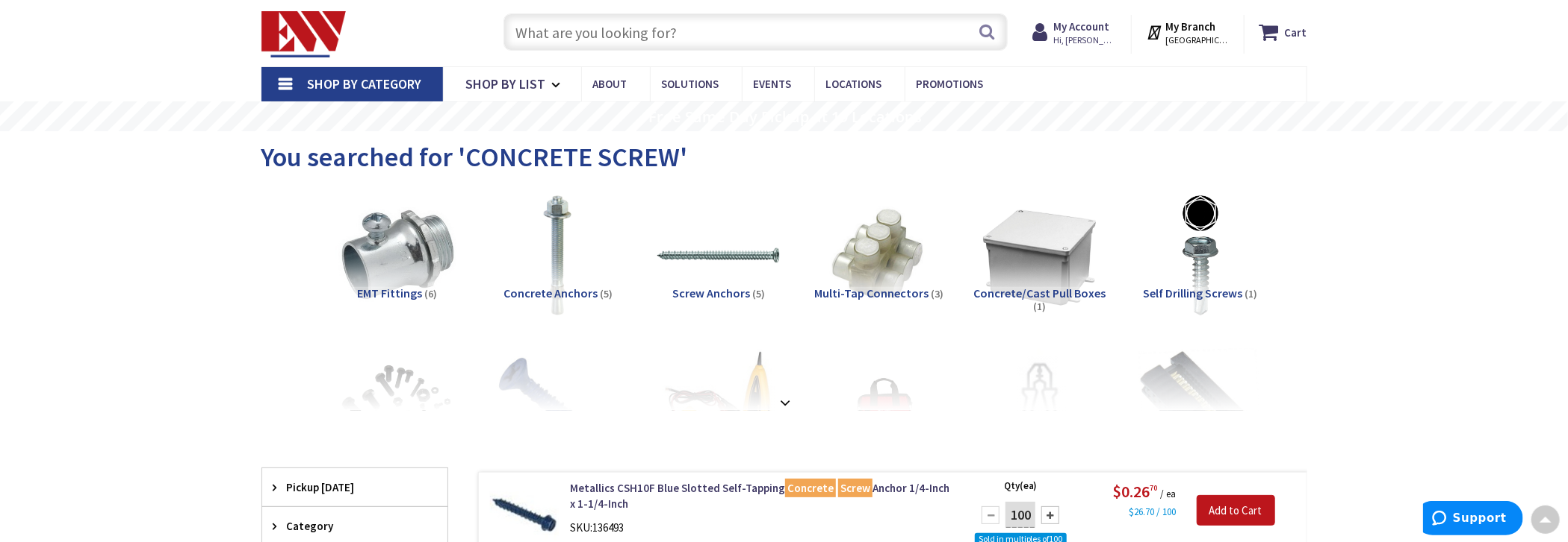
scroll to position [0, 0]
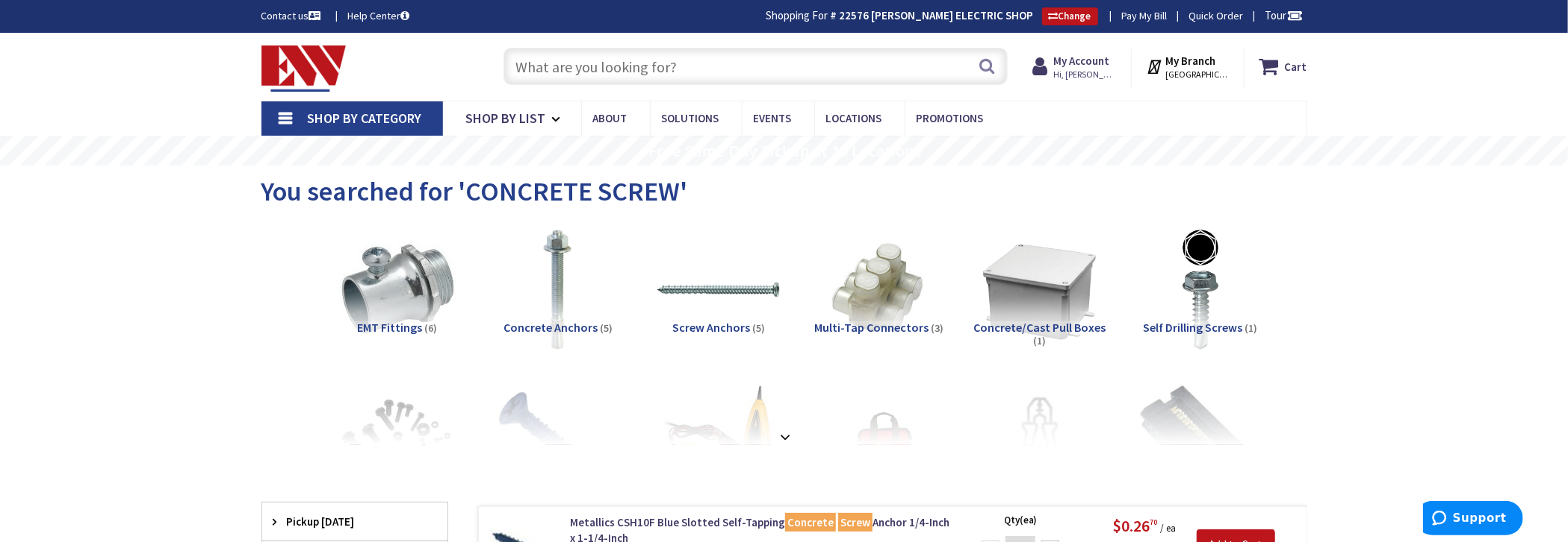
click at [681, 68] on input "text" at bounding box center [755, 66] width 504 height 38
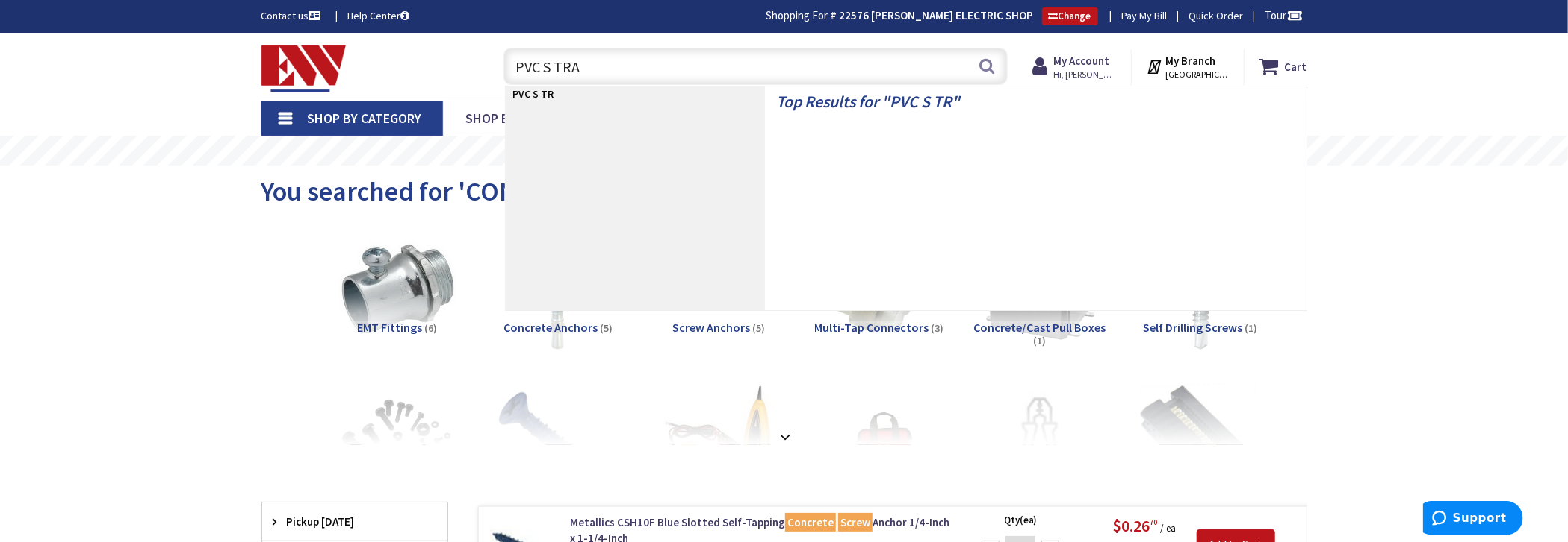
type input "PVC S TRAP"
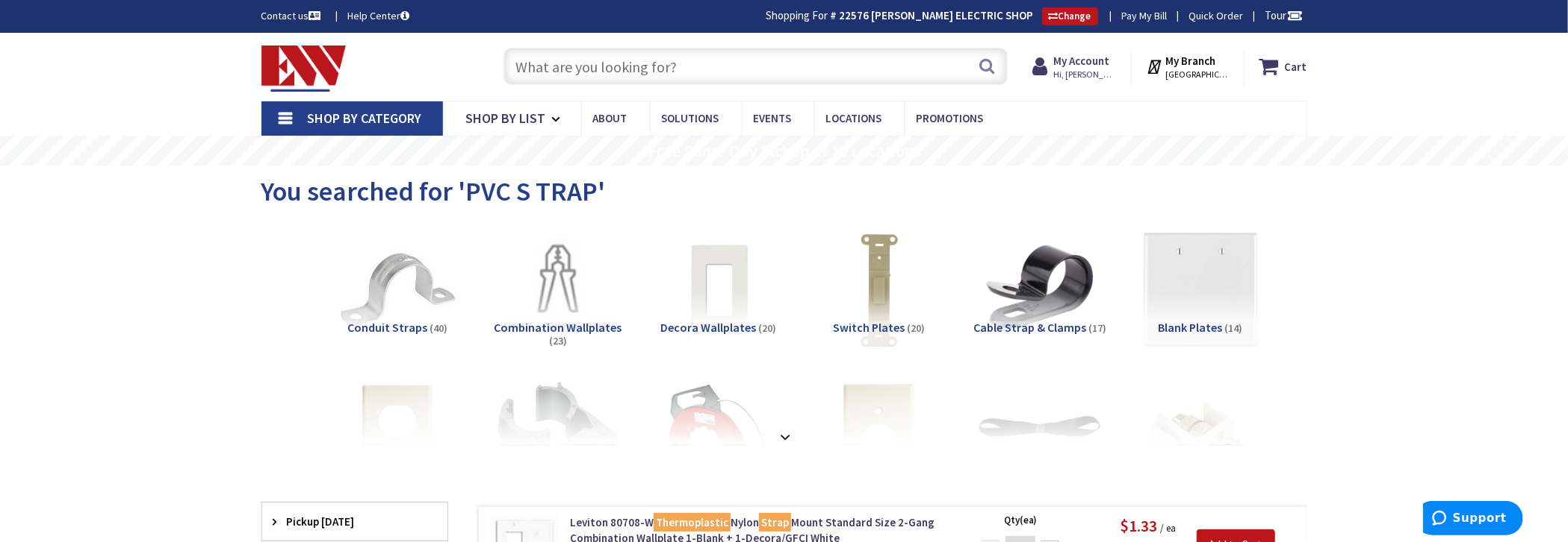
click at [704, 54] on input "text" at bounding box center [755, 66] width 504 height 38
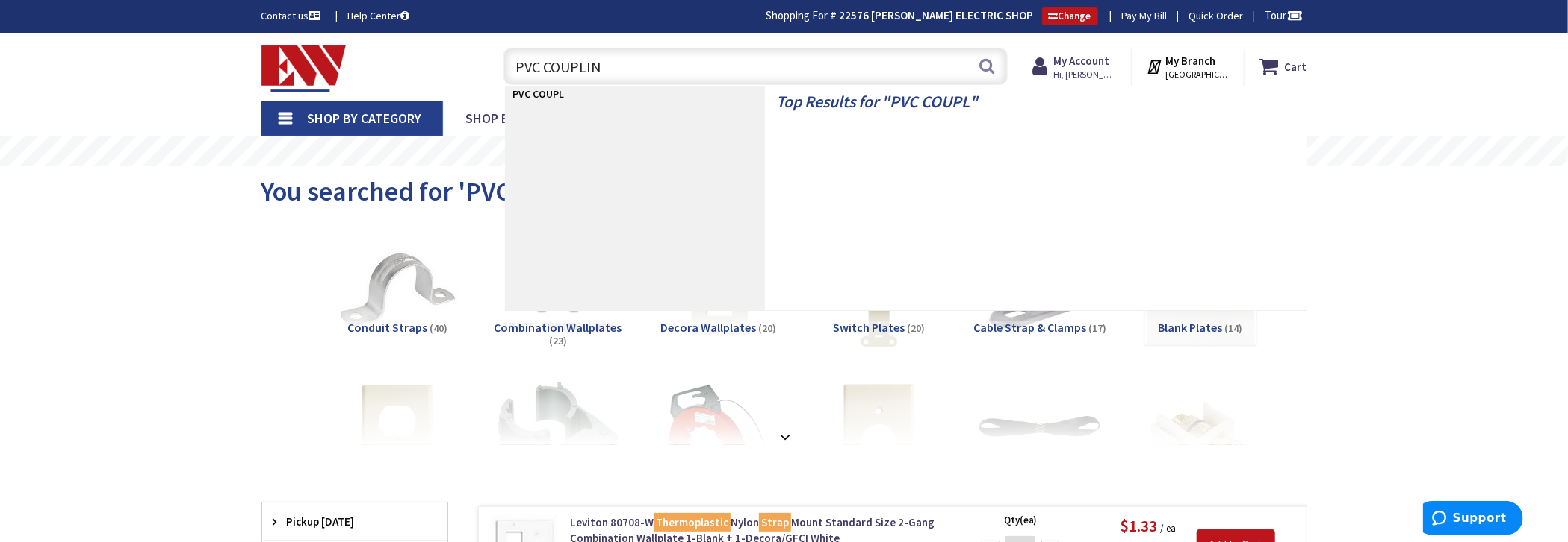
type input "PVC COUPLING"
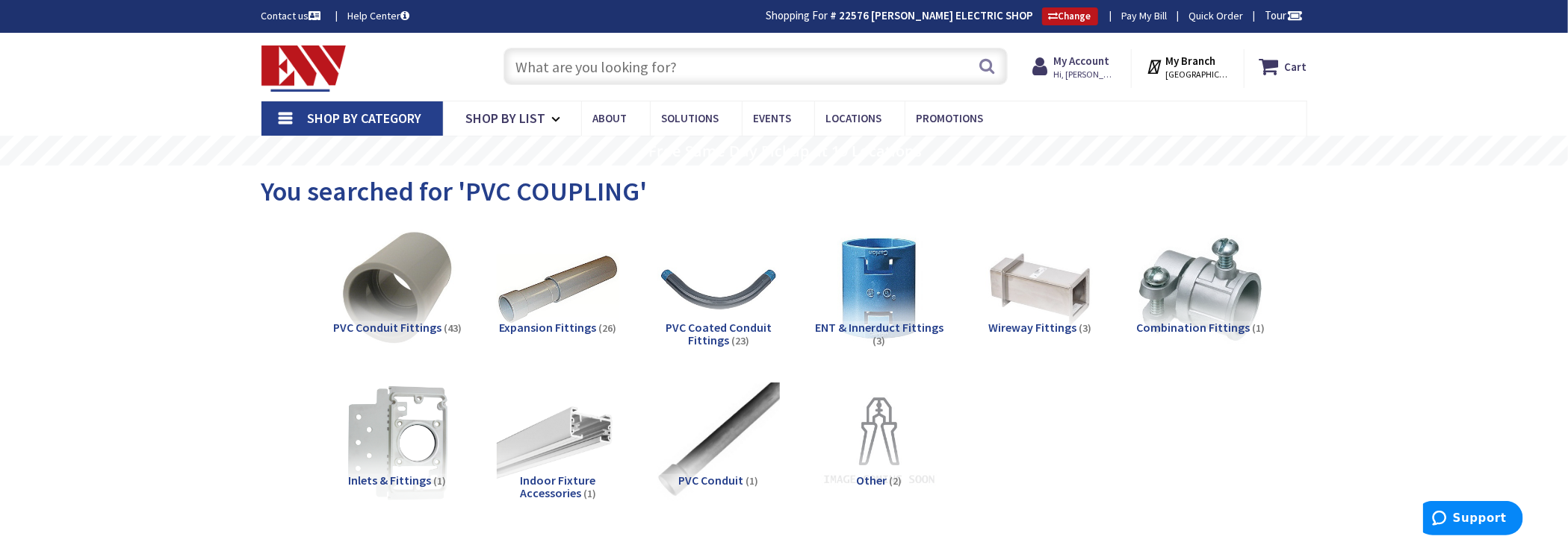
click at [657, 53] on input "text" at bounding box center [755, 66] width 504 height 38
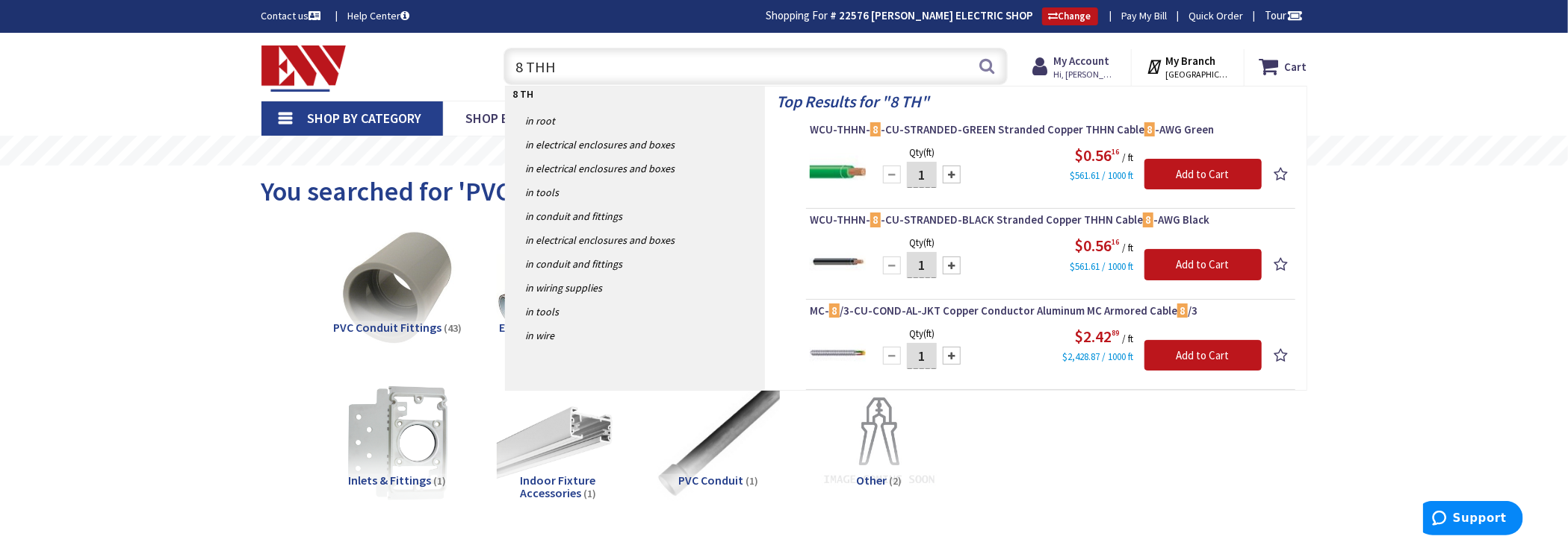
type input "8 THHN"
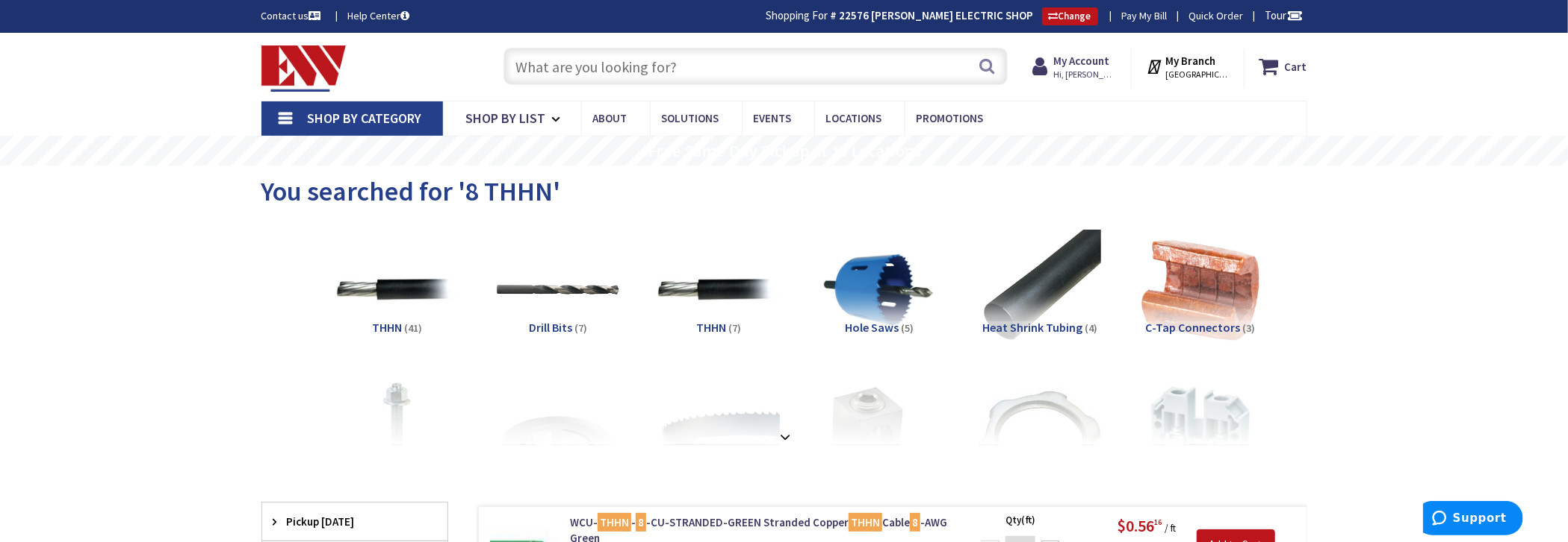
click at [792, 79] on input "text" at bounding box center [755, 66] width 504 height 38
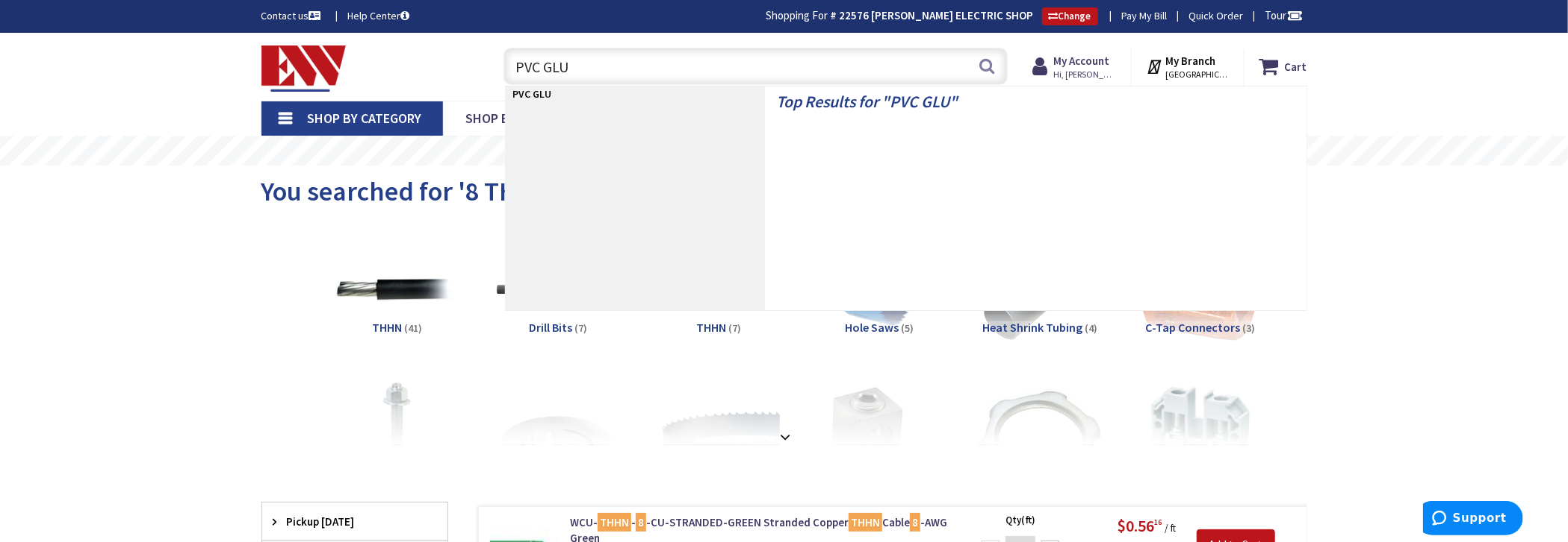
type input "PVC GLUE"
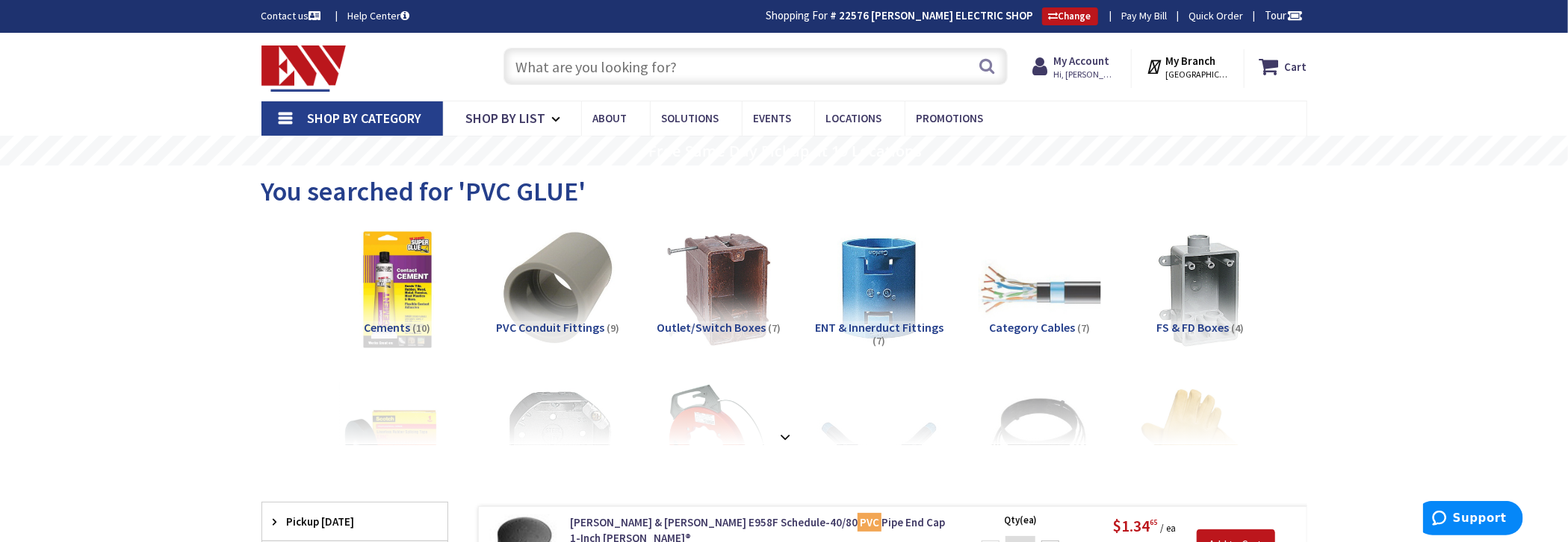
click at [847, 74] on input "text" at bounding box center [755, 66] width 504 height 38
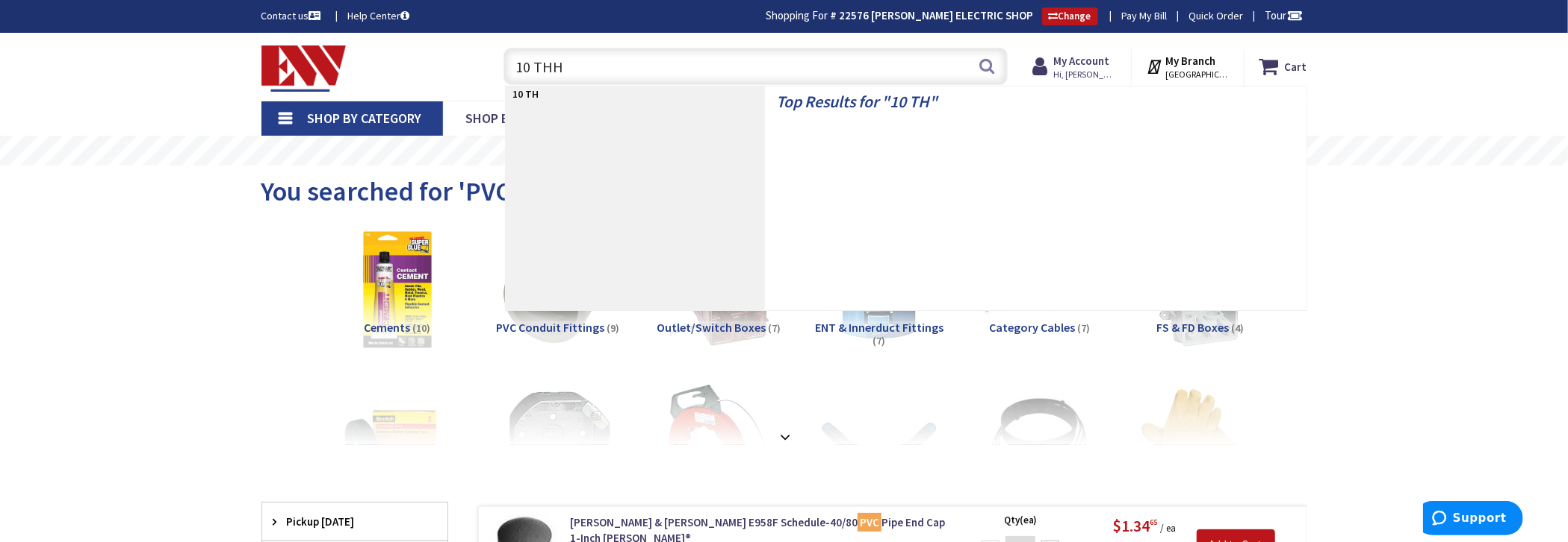
type input "10 THHN"
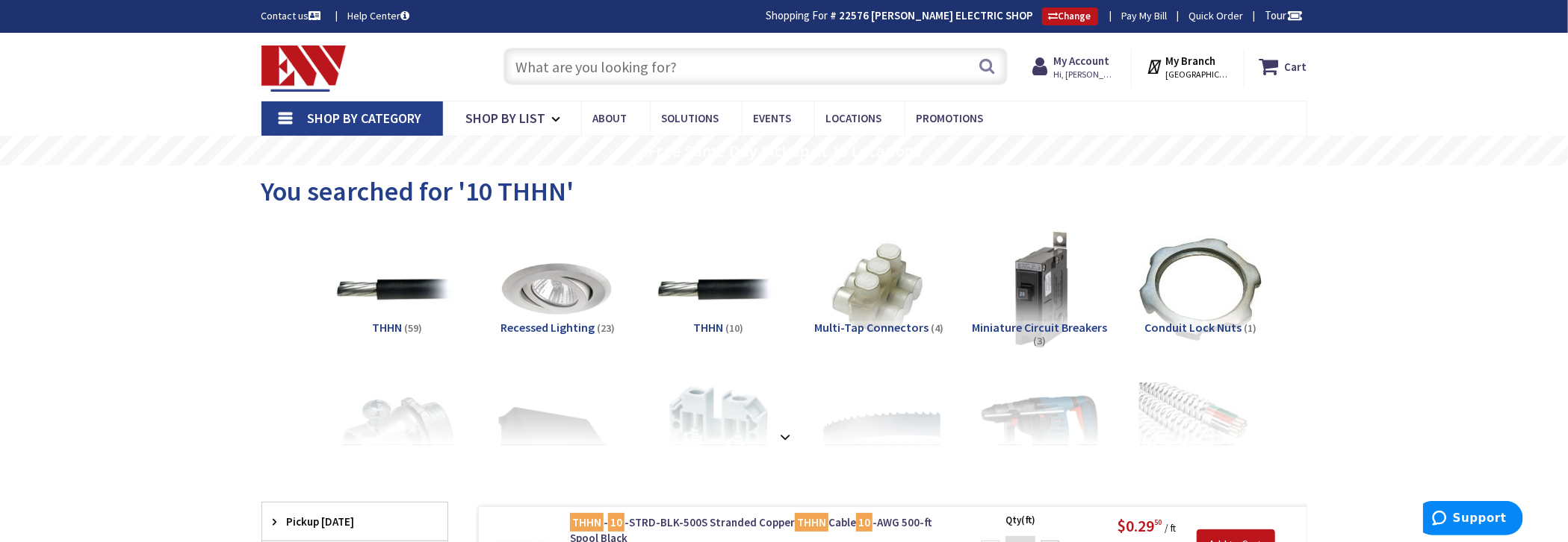
click at [732, 79] on input "text" at bounding box center [755, 66] width 504 height 38
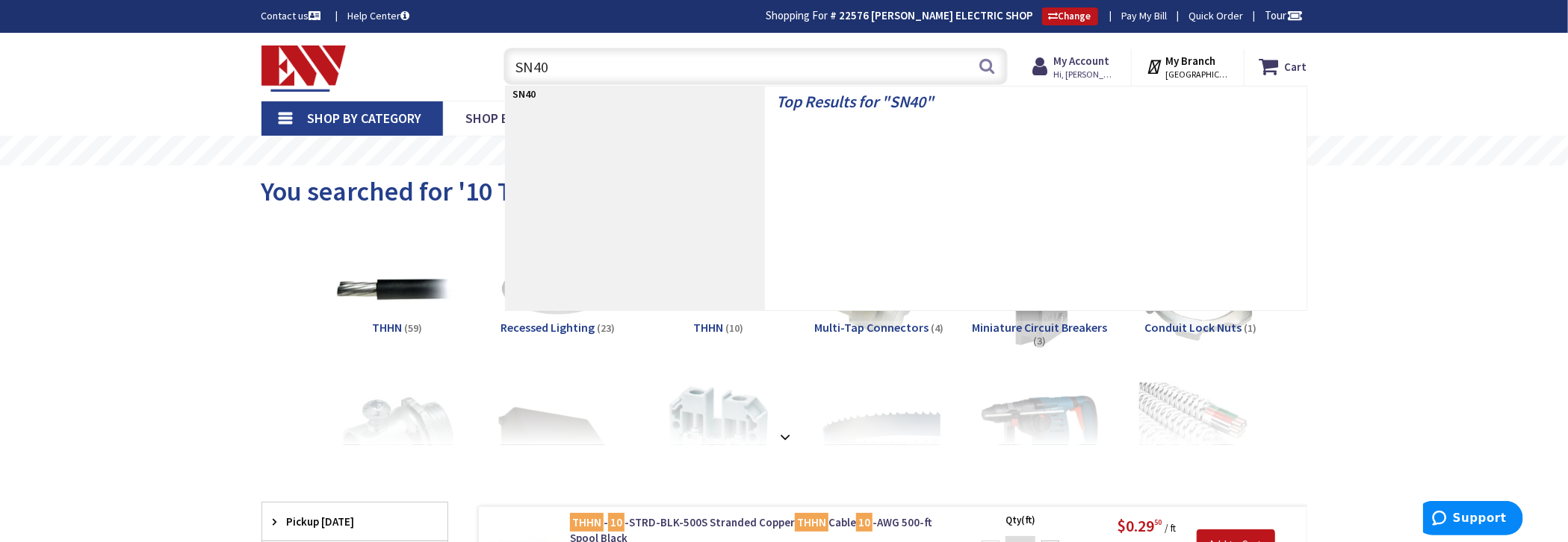
type input "SN40I"
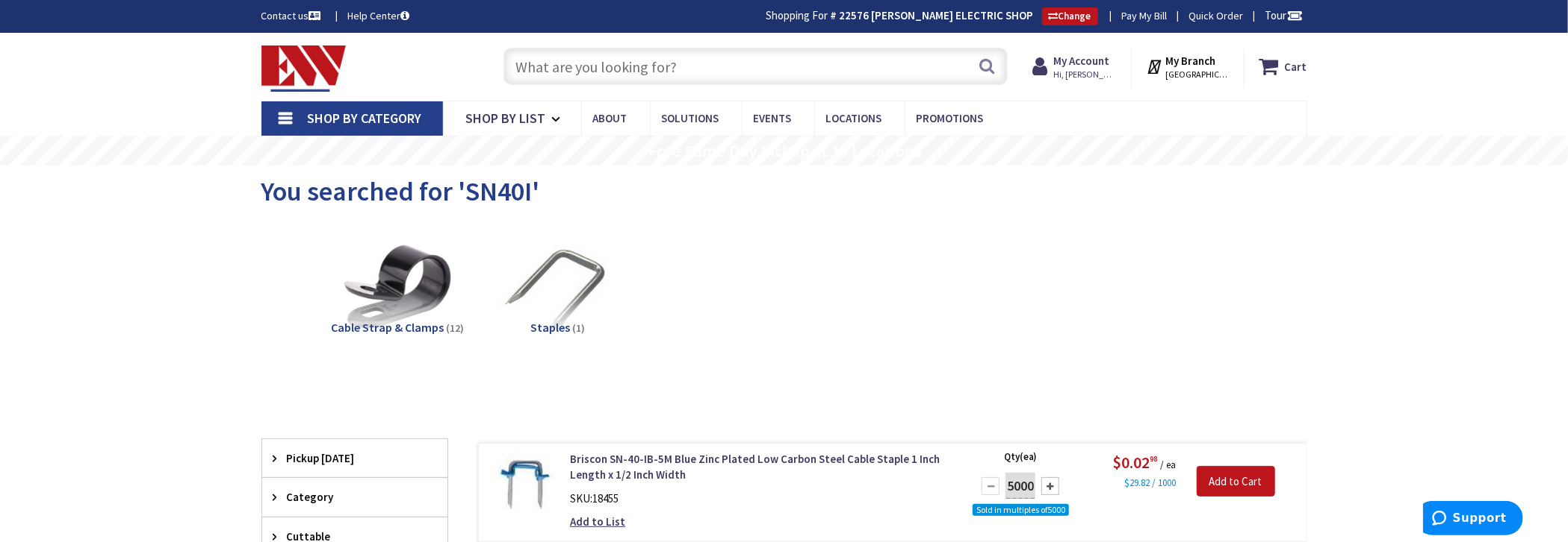
click at [531, 68] on input "text" at bounding box center [755, 66] width 504 height 38
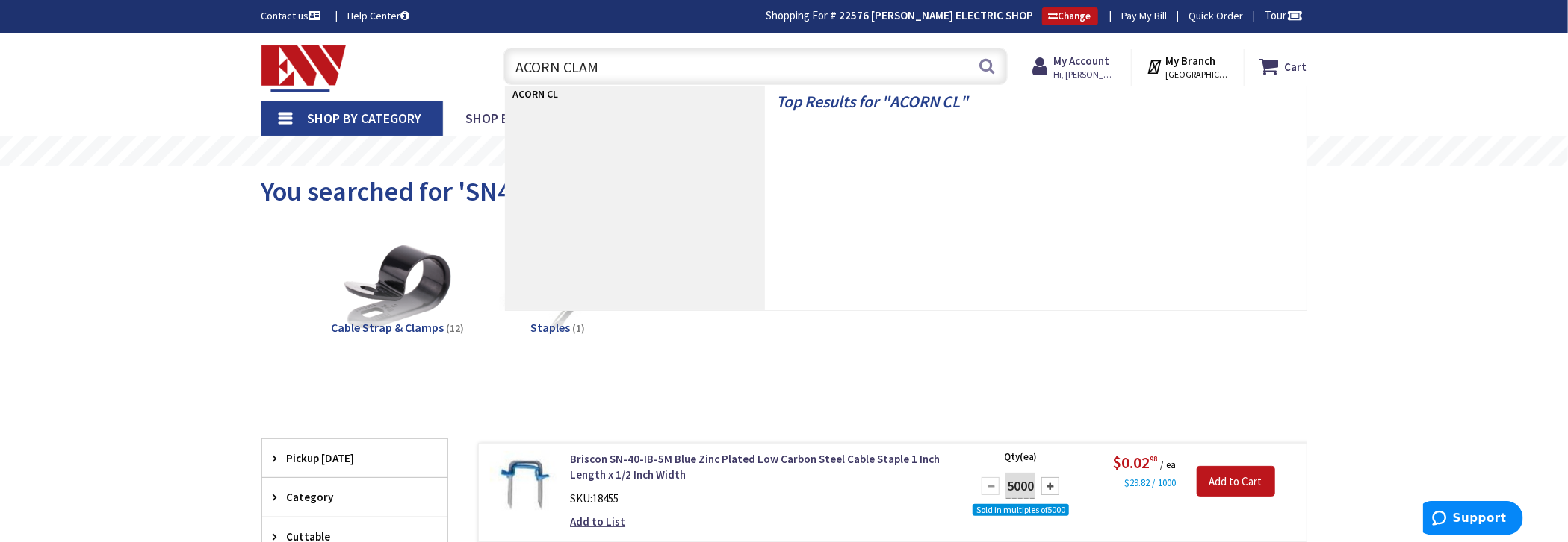
type input "ACORN CLAMP"
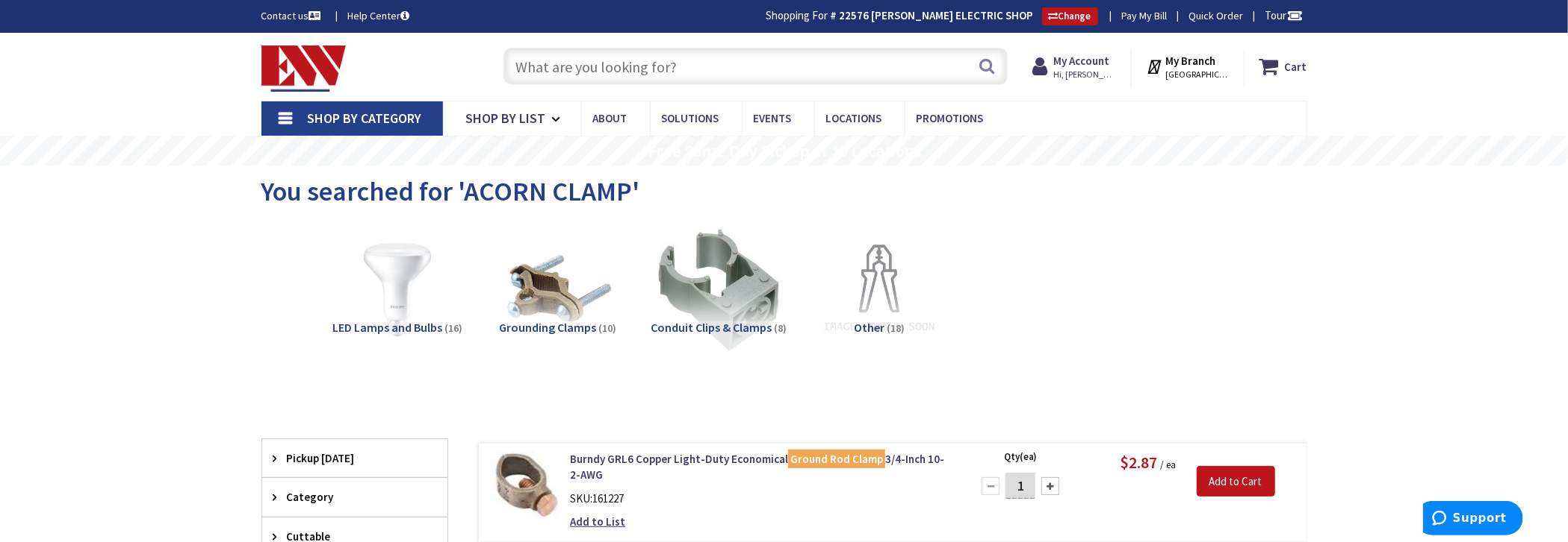
click at [647, 53] on input "text" at bounding box center [755, 66] width 504 height 38
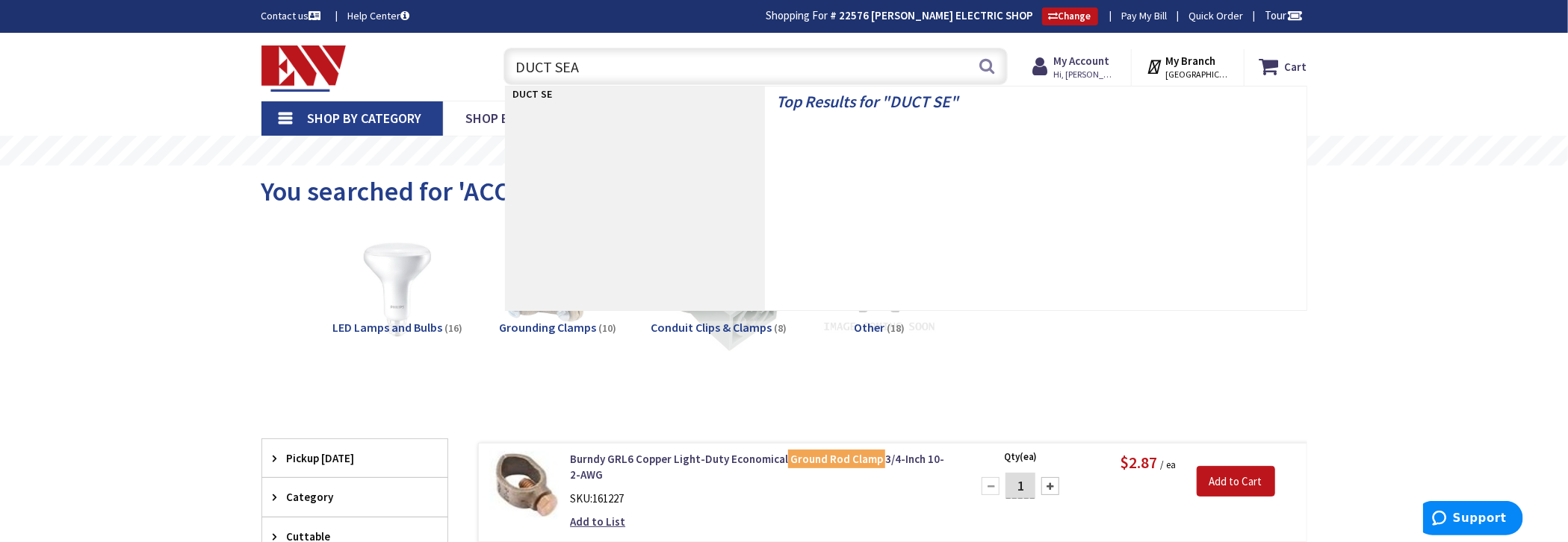
type input "DUCT SEAL"
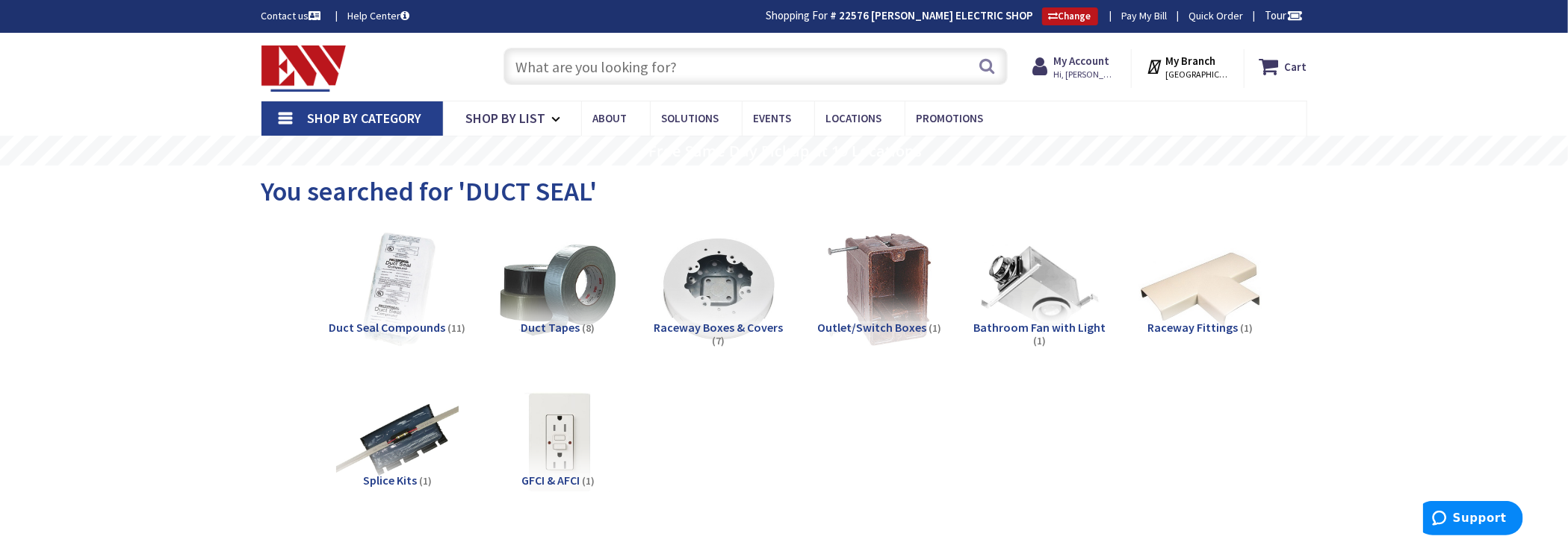
click at [633, 60] on input "text" at bounding box center [755, 66] width 504 height 38
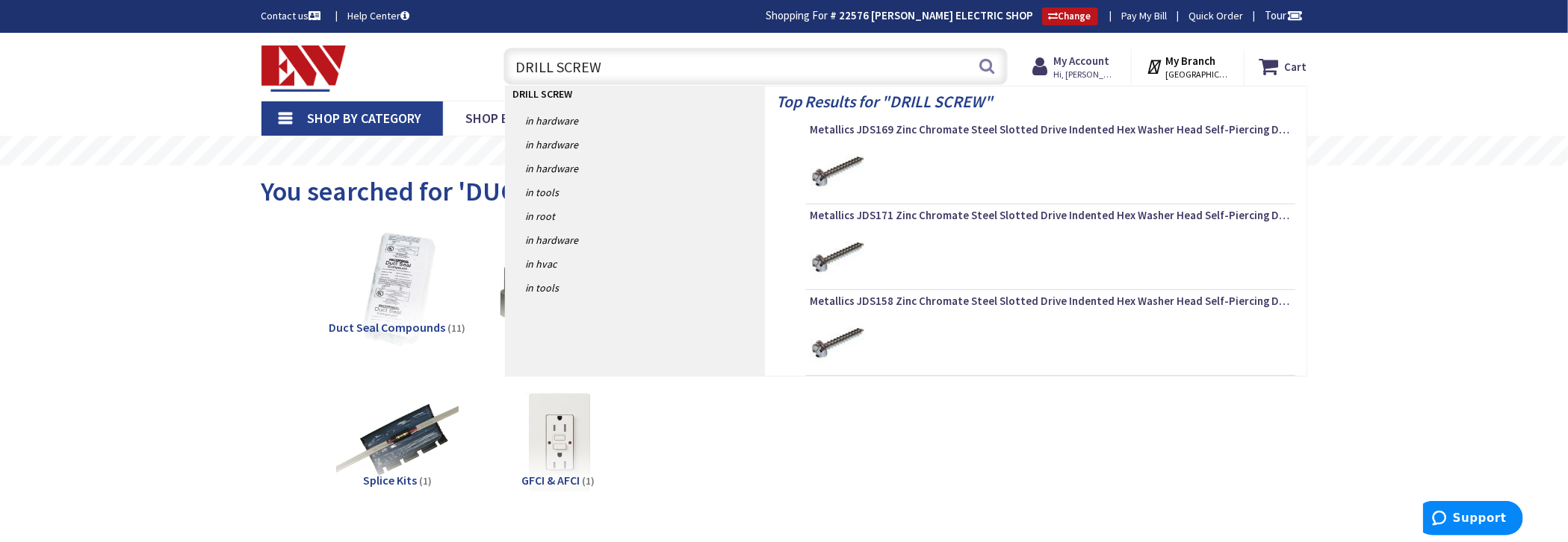
type input "DRILL SCREWE"
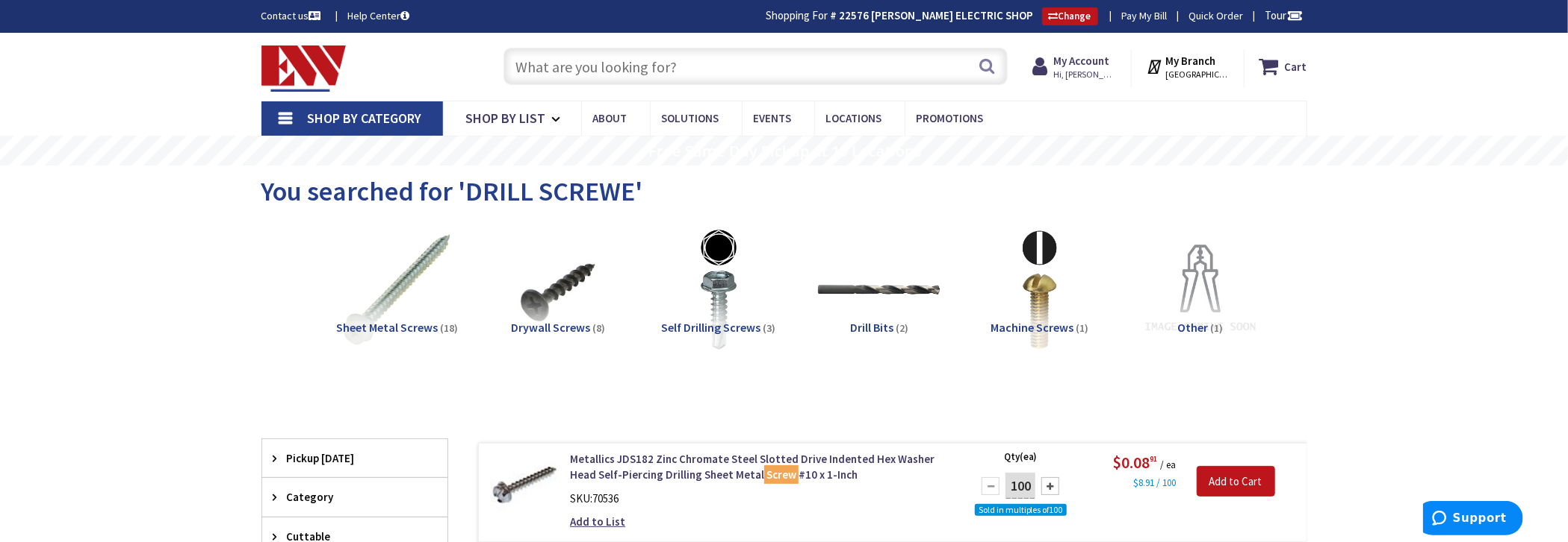
click at [687, 67] on input "text" at bounding box center [755, 66] width 504 height 38
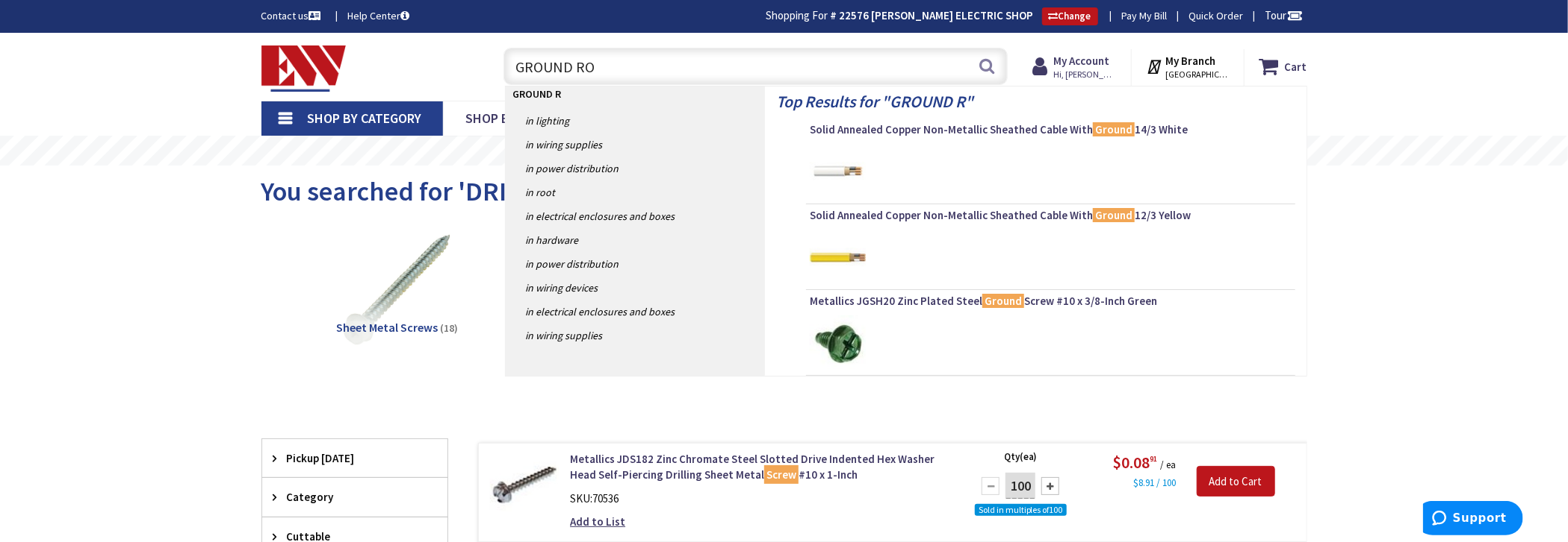
type input "GROUND ROD"
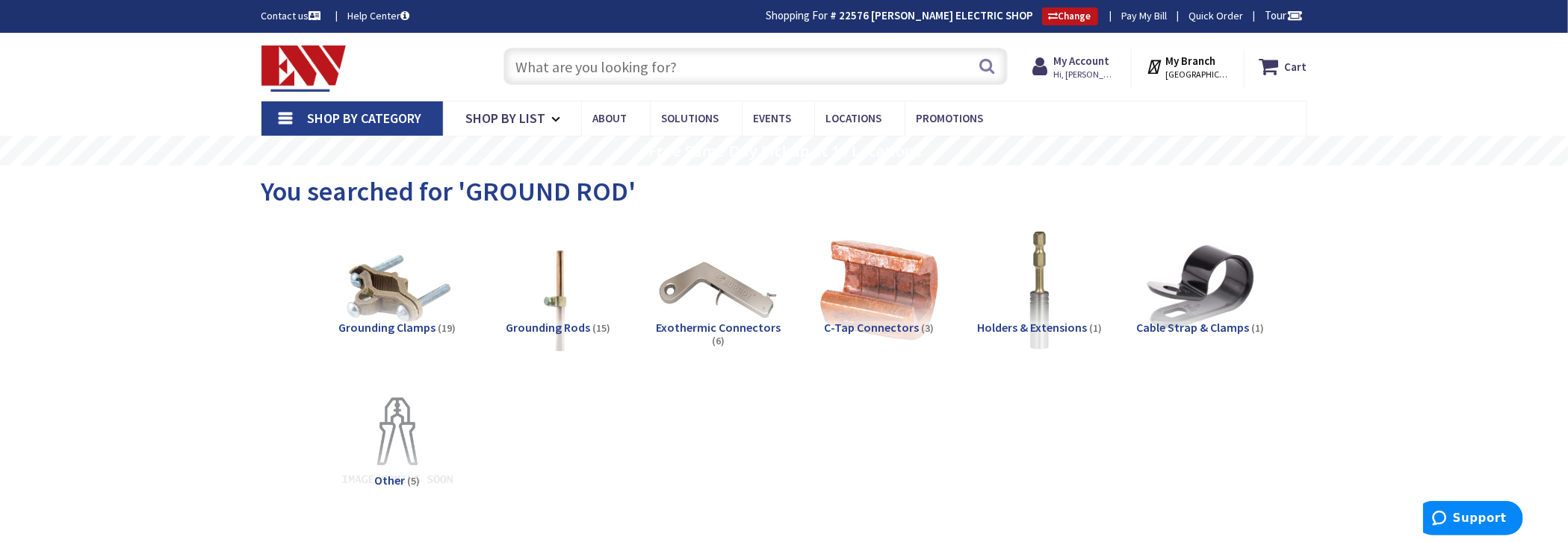
click at [590, 61] on input "text" at bounding box center [755, 66] width 504 height 38
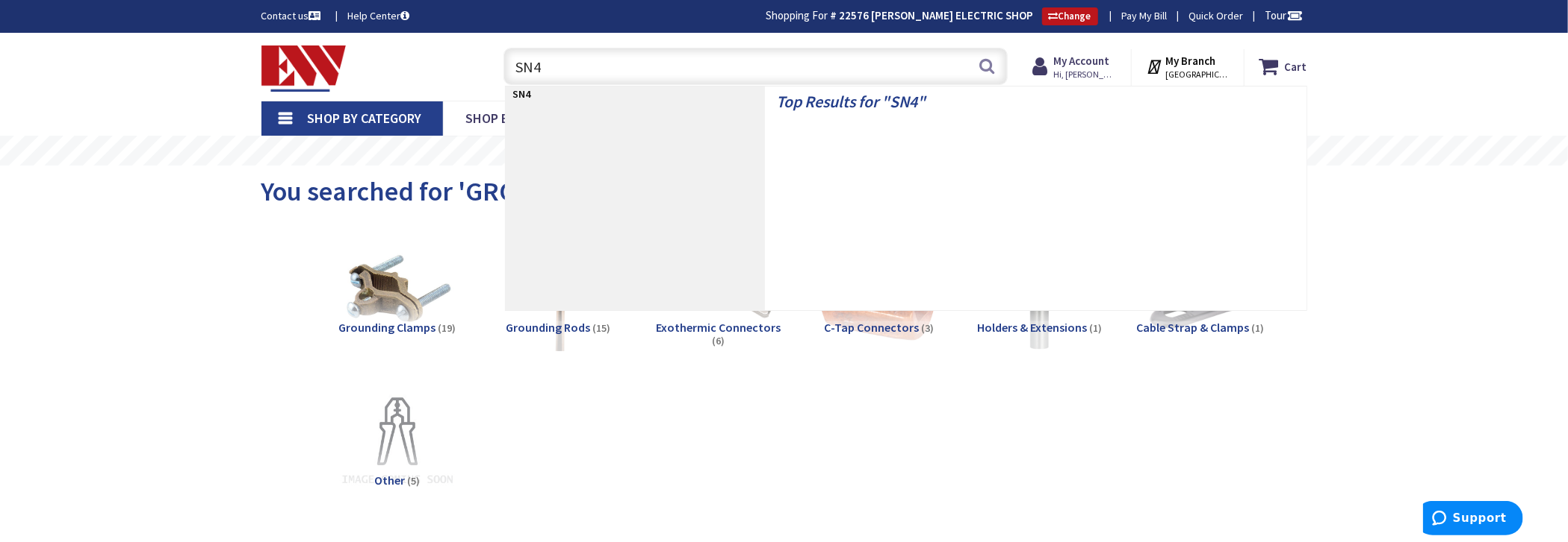
type input "SN40"
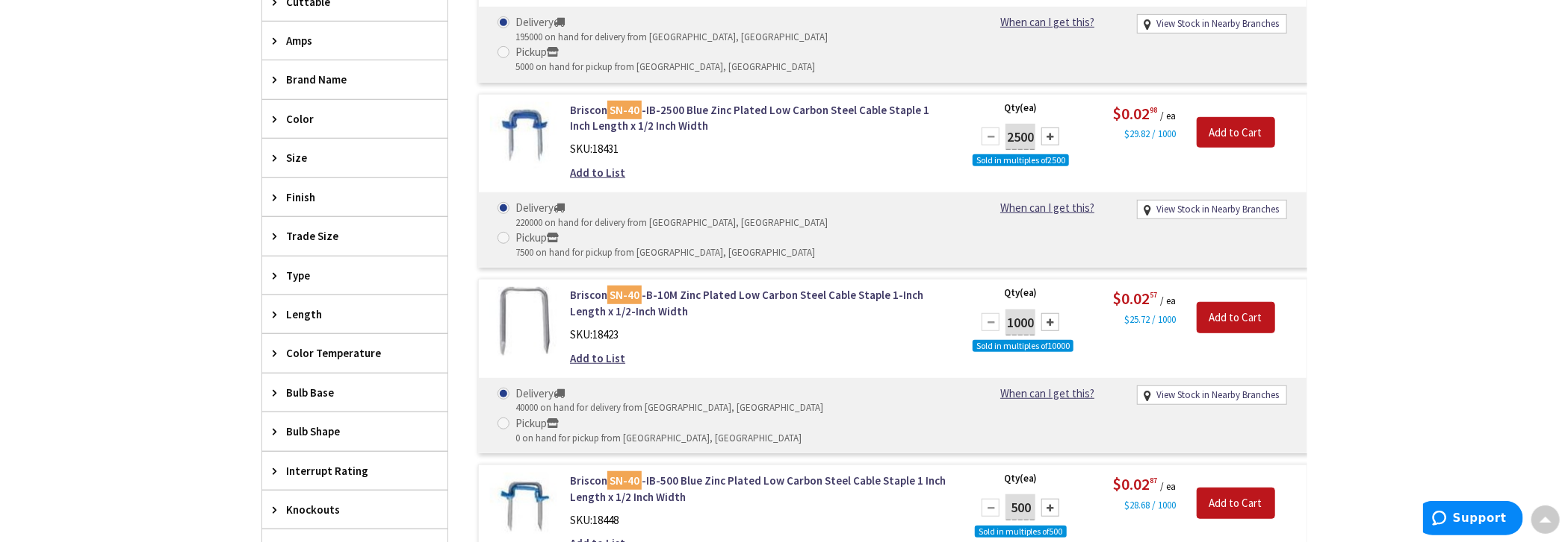
scroll to position [597, 0]
